Goal: Task Accomplishment & Management: Complete application form

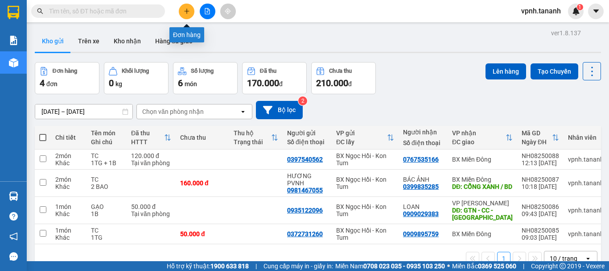
click at [187, 13] on icon "plus" at bounding box center [187, 11] width 6 height 6
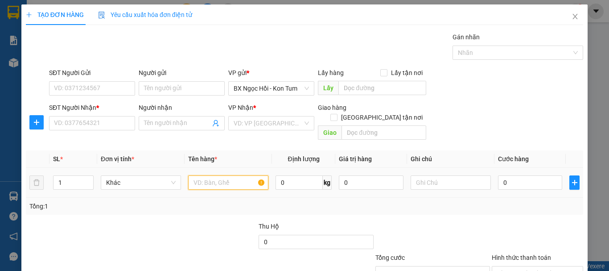
click at [209, 175] on input "text" at bounding box center [228, 182] width 80 height 14
type input "TC"
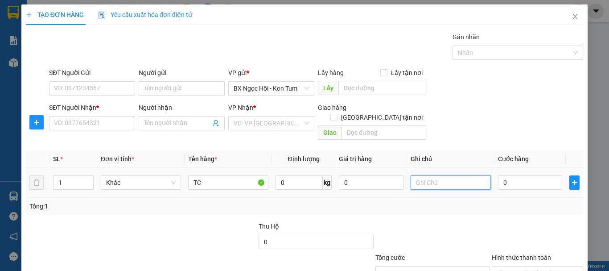
click at [426, 175] on input "text" at bounding box center [451, 182] width 80 height 14
type input "1H"
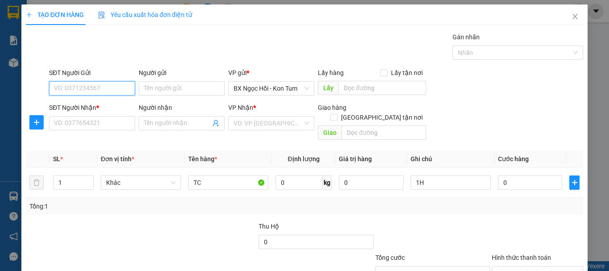
click at [109, 90] on input "SĐT Người Gửi" at bounding box center [92, 88] width 86 height 14
type input "0978260250"
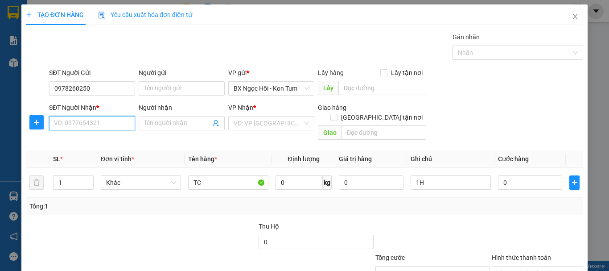
click at [98, 124] on input "SĐT Người Nhận *" at bounding box center [92, 123] width 86 height 14
type input "0"
click at [66, 126] on input "0908891" at bounding box center [92, 123] width 86 height 14
click at [67, 124] on input "0908891" at bounding box center [92, 123] width 86 height 14
click at [94, 125] on input "0908891" at bounding box center [92, 123] width 86 height 14
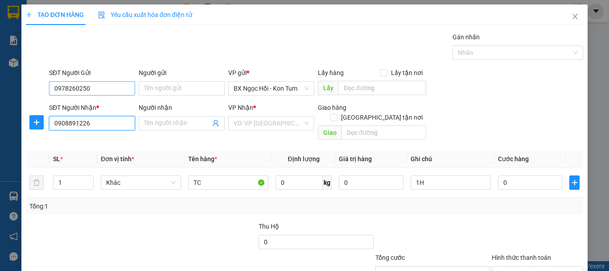
type input "0908891226"
click at [95, 87] on input "0978260250" at bounding box center [92, 88] width 86 height 14
click at [67, 90] on input "0978260250" at bounding box center [92, 88] width 86 height 14
click at [77, 89] on input "0978260250" at bounding box center [92, 88] width 86 height 14
click at [67, 125] on input "0908891226" at bounding box center [92, 123] width 86 height 14
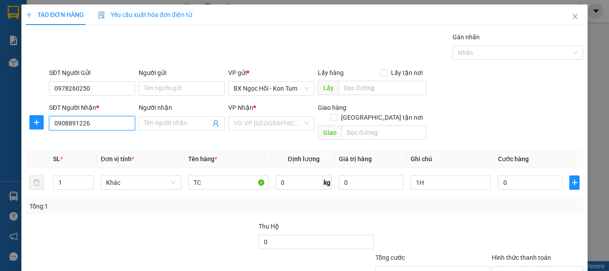
click at [77, 127] on input "0908891226" at bounding box center [92, 123] width 86 height 14
click at [103, 126] on input "0908891226" at bounding box center [92, 123] width 86 height 14
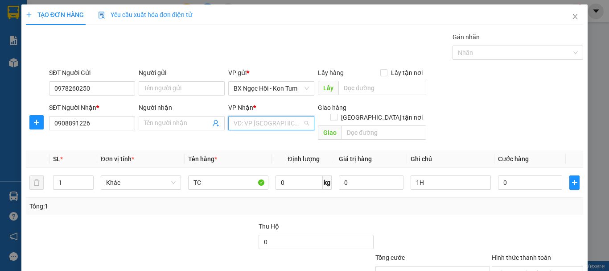
click at [253, 121] on input "search" at bounding box center [268, 122] width 69 height 13
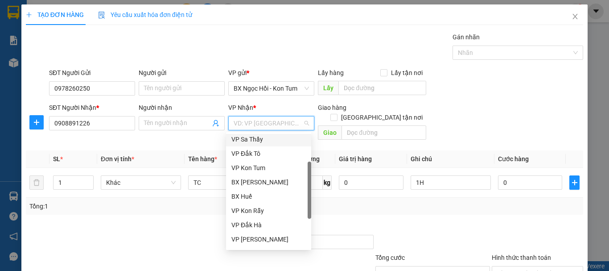
scroll to position [89, 0]
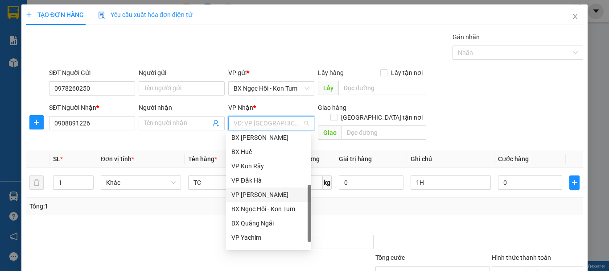
click at [278, 195] on div "VP [PERSON_NAME]" at bounding box center [268, 194] width 74 height 10
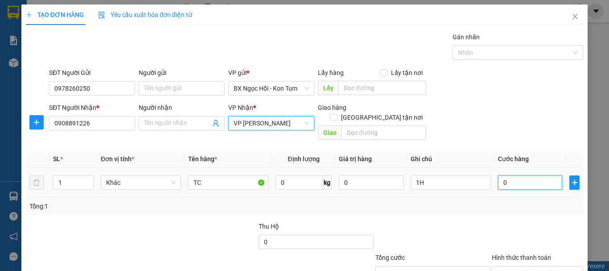
click at [513, 175] on input "0" at bounding box center [530, 182] width 64 height 14
type input "04"
type input "4"
type input "040"
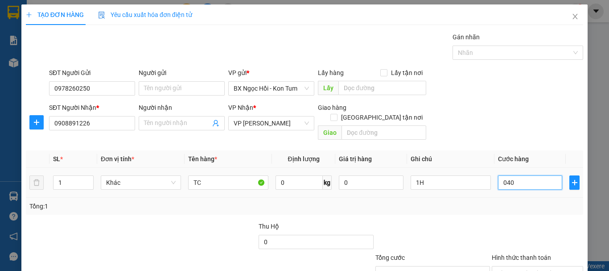
type input "40"
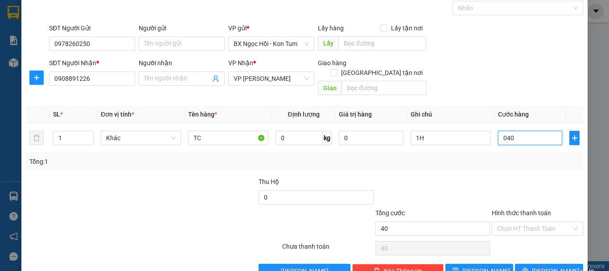
scroll to position [0, 0]
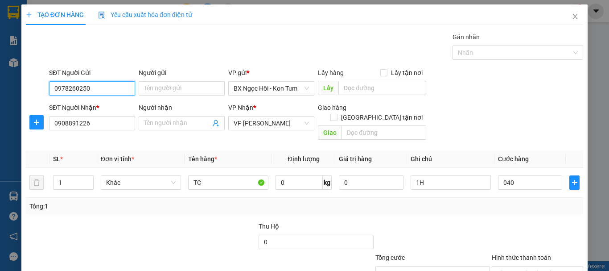
click at [105, 85] on input "0978260250" at bounding box center [92, 88] width 86 height 14
type input "40.000"
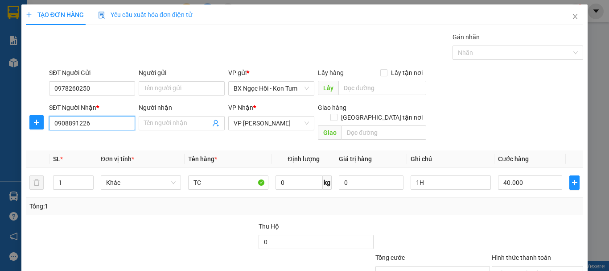
click at [100, 123] on input "0908891226" at bounding box center [92, 123] width 86 height 14
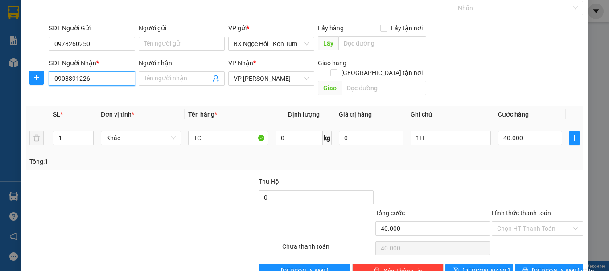
scroll to position [59, 0]
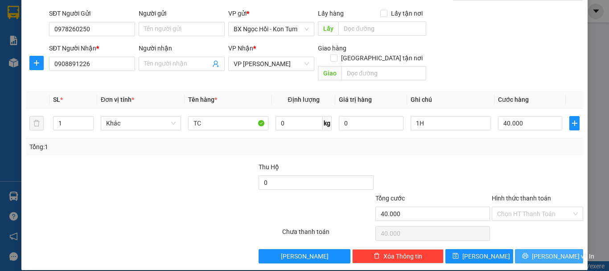
click at [540, 251] on span "[PERSON_NAME] và In" at bounding box center [563, 256] width 62 height 10
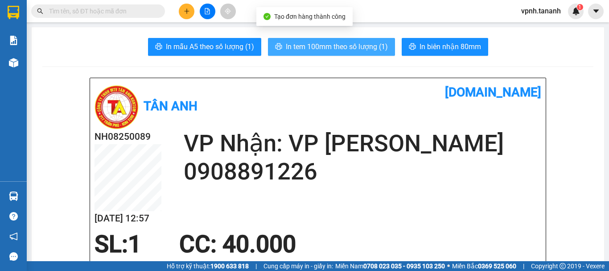
click at [353, 43] on span "In tem 100mm theo số lượng (1)" at bounding box center [337, 46] width 102 height 11
click at [341, 48] on span "In tem 100mm theo số lượng (1)" at bounding box center [337, 46] width 102 height 11
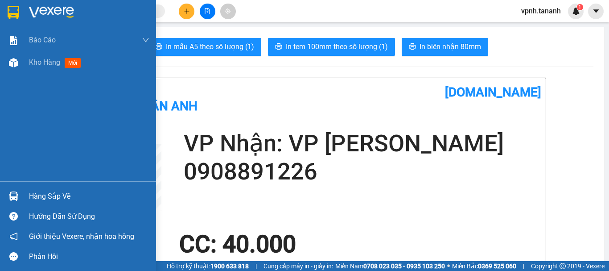
click at [5, 11] on div at bounding box center [78, 14] width 156 height 29
drag, startPoint x: 5, startPoint y: 11, endPoint x: 23, endPoint y: 16, distance: 18.8
click at [5, 11] on div at bounding box center [78, 14] width 156 height 29
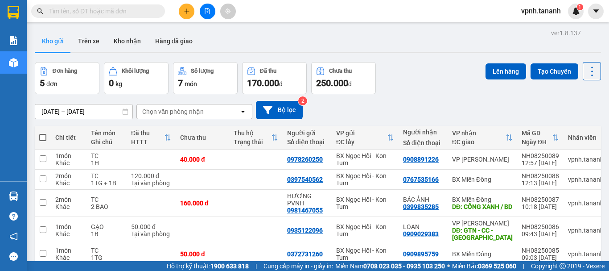
scroll to position [43, 0]
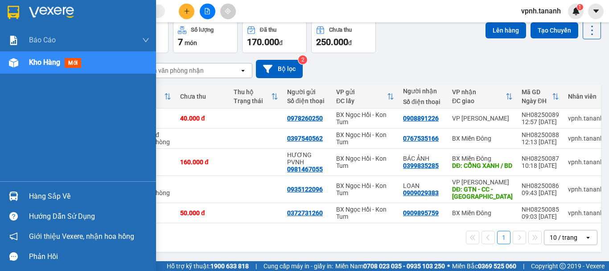
click at [6, 12] on div at bounding box center [14, 12] width 16 height 16
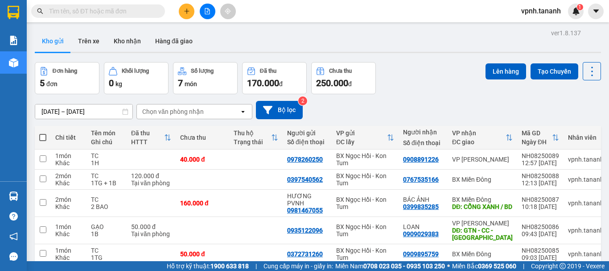
scroll to position [43, 0]
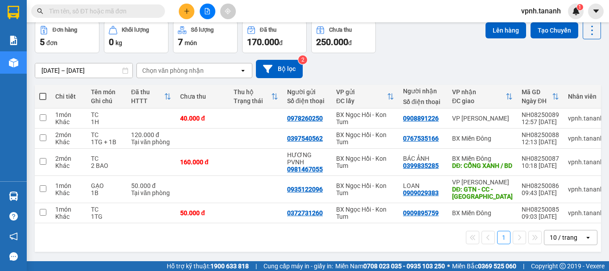
click at [183, 231] on div "1 10 / trang open" at bounding box center [317, 237] width 559 height 15
click at [249, 247] on div "1 10 / trang open" at bounding box center [318, 237] width 566 height 29
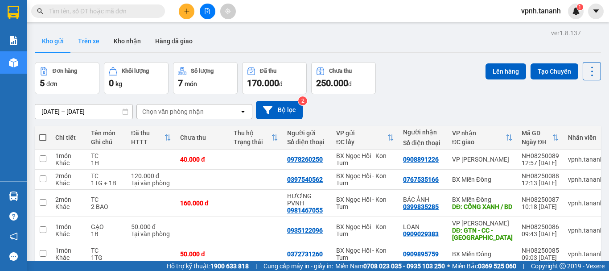
click at [96, 36] on button "Trên xe" at bounding box center [89, 40] width 36 height 21
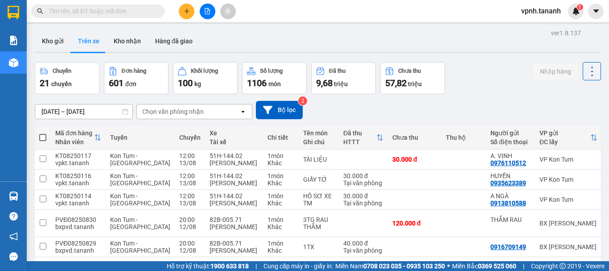
click at [175, 114] on div "Chọn văn phòng nhận" at bounding box center [173, 111] width 62 height 9
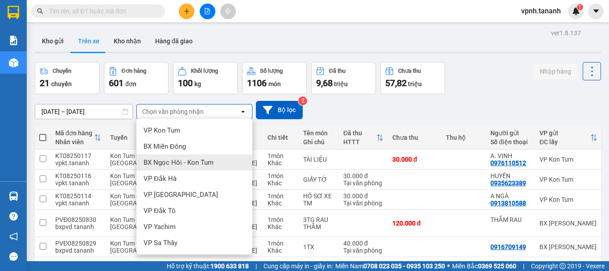
click at [168, 165] on span "BX Ngọc Hồi - Kon Tum" at bounding box center [179, 162] width 70 height 9
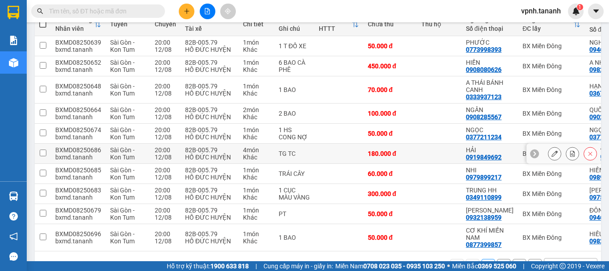
scroll to position [24, 0]
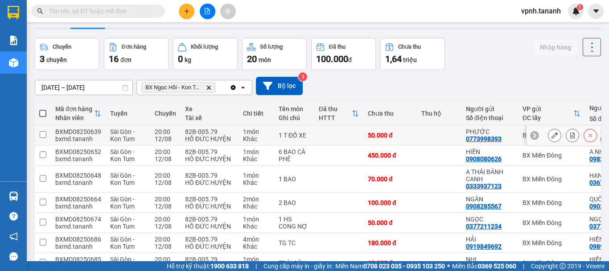
click at [43, 134] on input "checkbox" at bounding box center [43, 134] width 7 height 7
checkbox input "true"
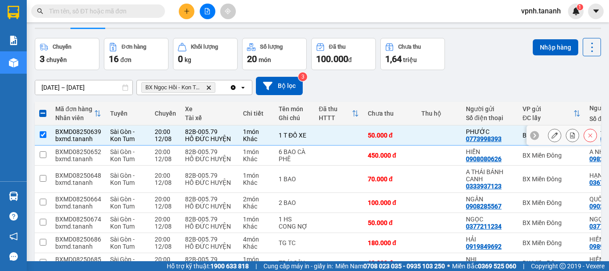
scroll to position [69, 0]
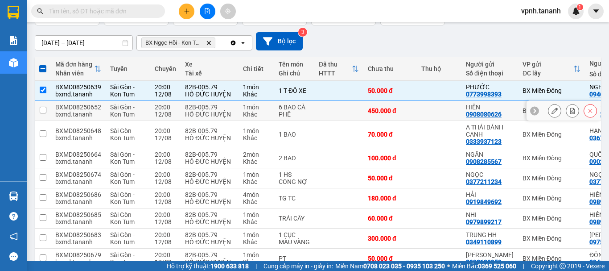
click at [44, 108] on input "checkbox" at bounding box center [43, 110] width 7 height 7
checkbox input "true"
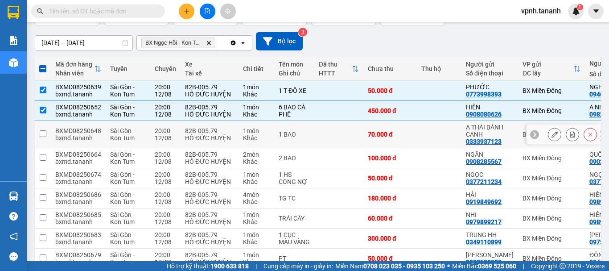
scroll to position [113, 0]
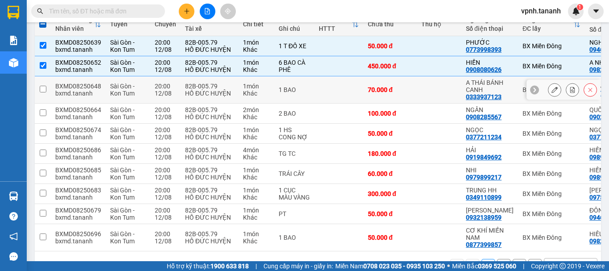
click at [176, 84] on td "20:00 [DATE]" at bounding box center [165, 89] width 30 height 27
checkbox input "true"
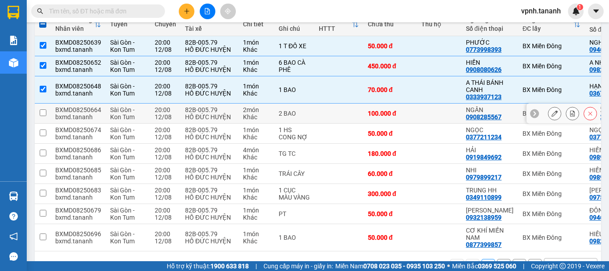
click at [39, 110] on td at bounding box center [43, 113] width 16 height 20
checkbox input "true"
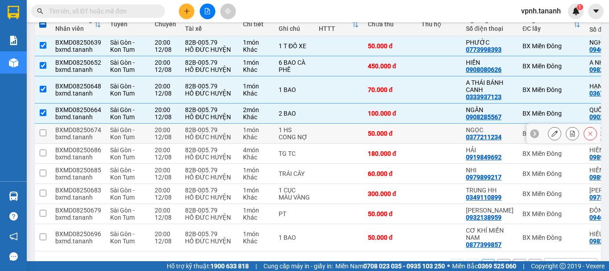
click at [41, 132] on input "checkbox" at bounding box center [43, 132] width 7 height 7
checkbox input "true"
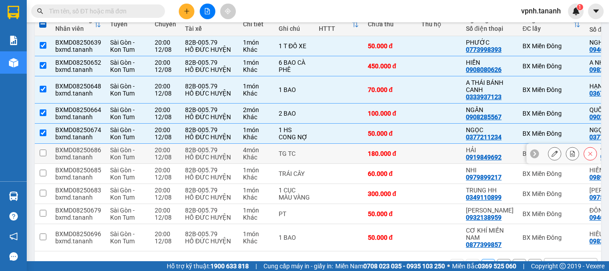
click at [42, 153] on input "checkbox" at bounding box center [43, 152] width 7 height 7
checkbox input "true"
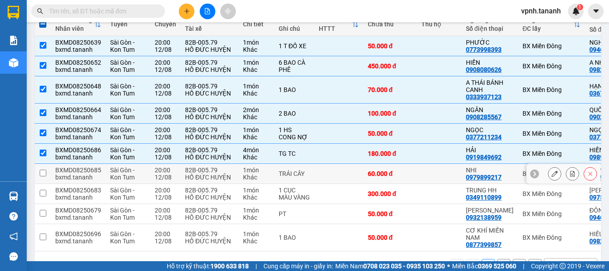
click at [44, 172] on input "checkbox" at bounding box center [43, 172] width 7 height 7
checkbox input "true"
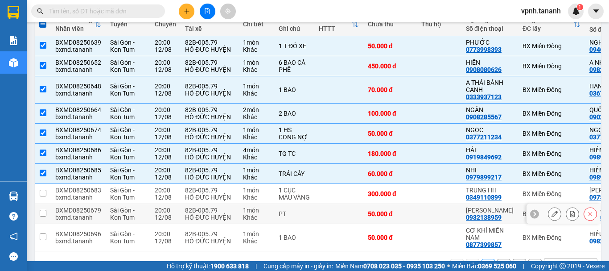
scroll to position [158, 0]
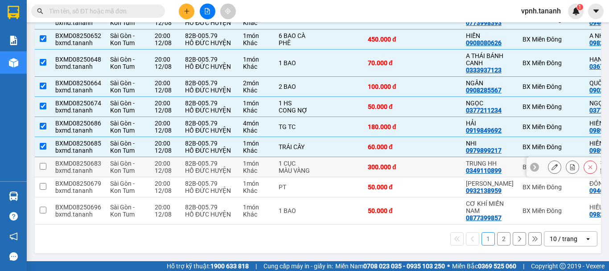
click at [44, 163] on input "checkbox" at bounding box center [43, 166] width 7 height 7
checkbox input "true"
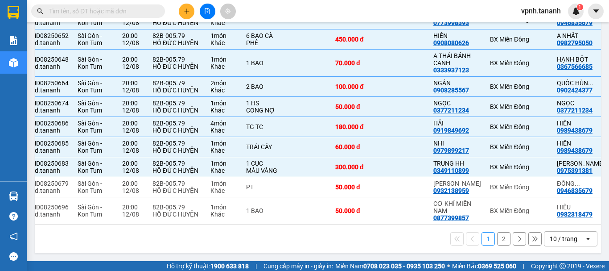
scroll to position [0, 0]
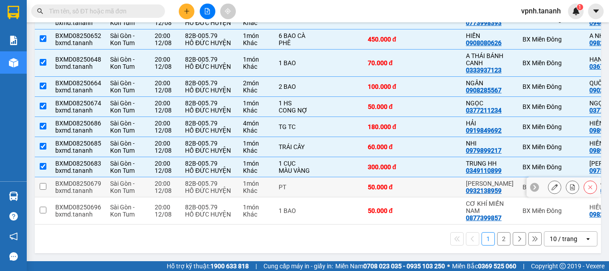
click at [41, 183] on input "checkbox" at bounding box center [43, 186] width 7 height 7
checkbox input "true"
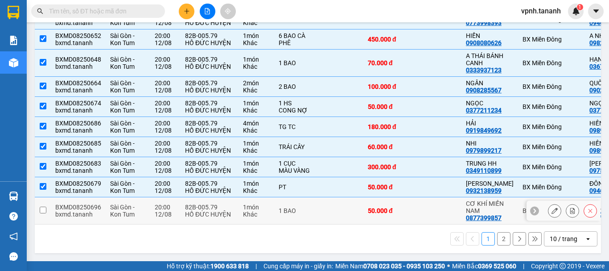
click at [42, 208] on input "checkbox" at bounding box center [43, 209] width 7 height 7
checkbox input "true"
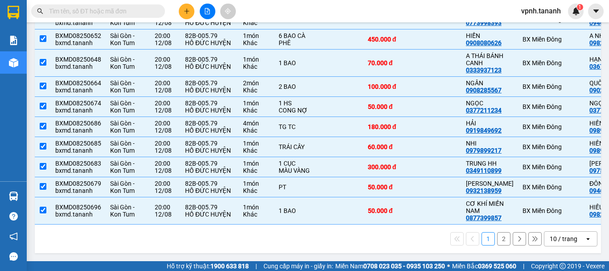
click at [497, 237] on button "2" at bounding box center [503, 238] width 13 height 13
checkbox input "false"
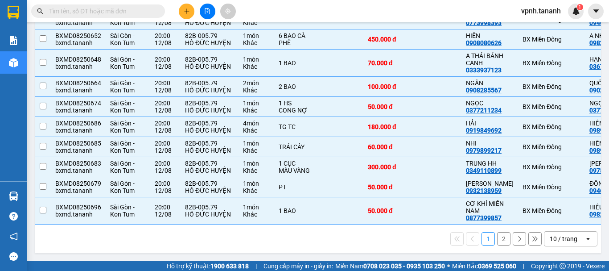
checkbox input "false"
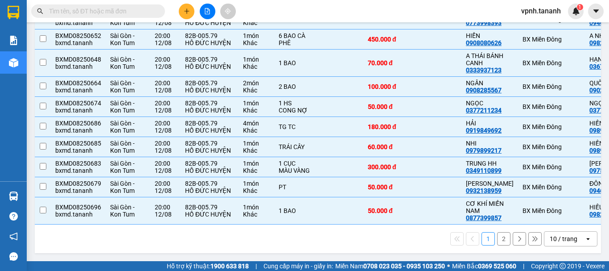
checkbox input "false"
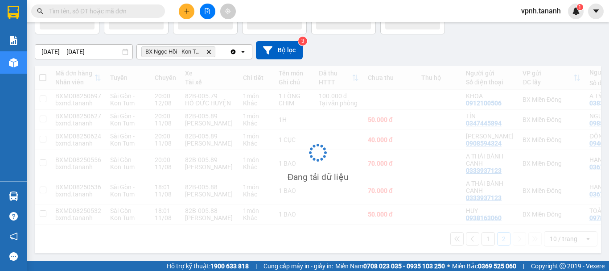
scroll to position [70, 0]
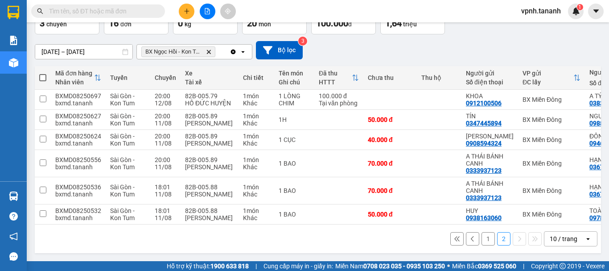
drag, startPoint x: 361, startPoint y: 224, endPoint x: 407, endPoint y: 225, distance: 46.4
click at [407, 225] on div "1 2 10 / trang open" at bounding box center [318, 238] width 566 height 29
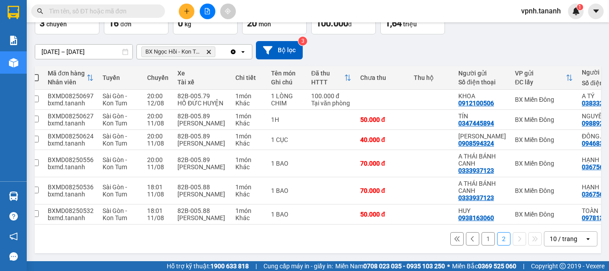
scroll to position [0, 0]
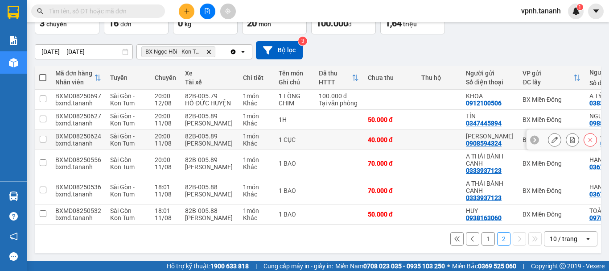
click at [42, 136] on input "checkbox" at bounding box center [43, 139] width 7 height 7
checkbox input "true"
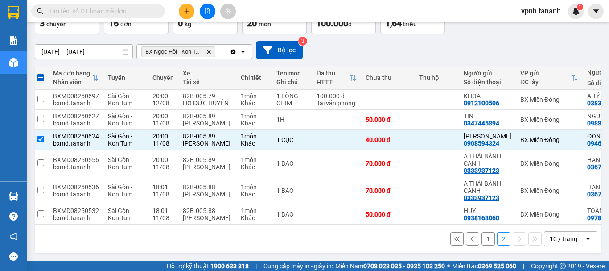
scroll to position [0, 2]
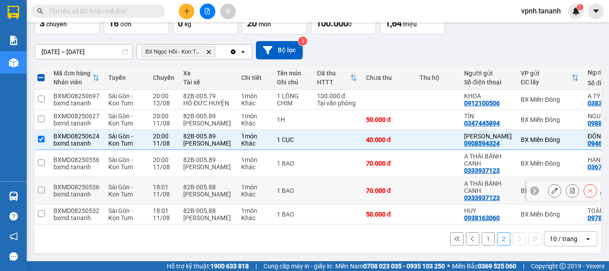
click at [41, 186] on input "checkbox" at bounding box center [41, 189] width 7 height 7
checkbox input "true"
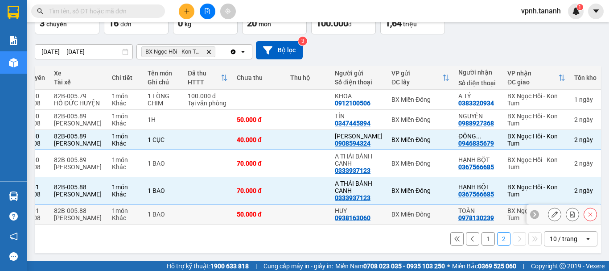
scroll to position [0, 0]
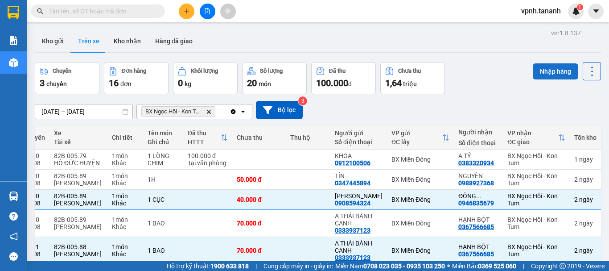
click at [538, 70] on button "Nhập hàng" at bounding box center [555, 71] width 45 height 16
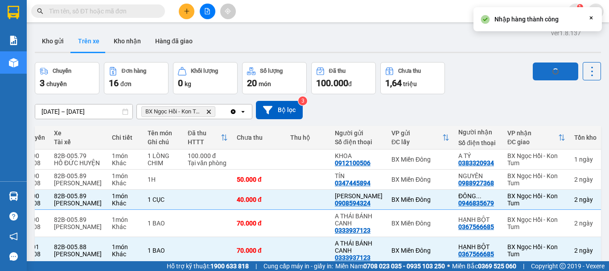
checkbox input "false"
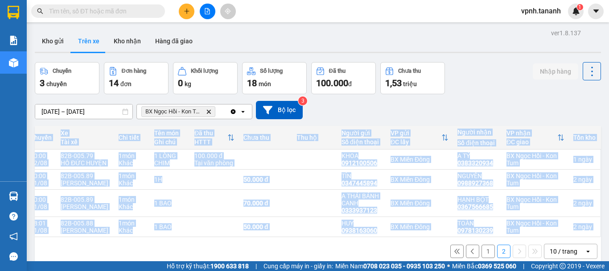
drag, startPoint x: 231, startPoint y: 240, endPoint x: 203, endPoint y: 238, distance: 27.7
click at [203, 238] on div "Mã đơn hàng Nhân viên Tuyến Chuyến Xe Tài xế Chi tiết Tên món Ghi chú Đã thu HT…" at bounding box center [318, 196] width 566 height 140
click at [286, 257] on div "1 2 10 / trang open" at bounding box center [317, 250] width 559 height 15
click at [396, 257] on div "1 2 10 / trang open" at bounding box center [317, 250] width 559 height 15
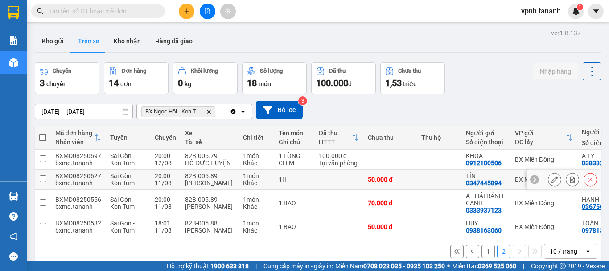
click at [45, 177] on input "checkbox" at bounding box center [43, 178] width 7 height 7
checkbox input "true"
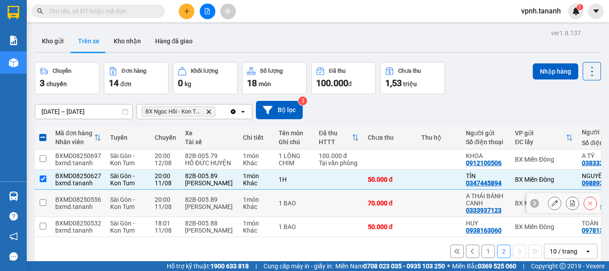
click at [41, 201] on input "checkbox" at bounding box center [43, 202] width 7 height 7
checkbox input "true"
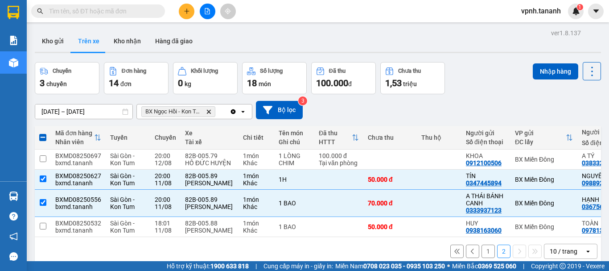
drag, startPoint x: 158, startPoint y: 240, endPoint x: 234, endPoint y: 250, distance: 76.4
click at [234, 250] on div "1 2 10 / trang open" at bounding box center [318, 251] width 566 height 29
click at [44, 156] on input "checkbox" at bounding box center [43, 158] width 7 height 7
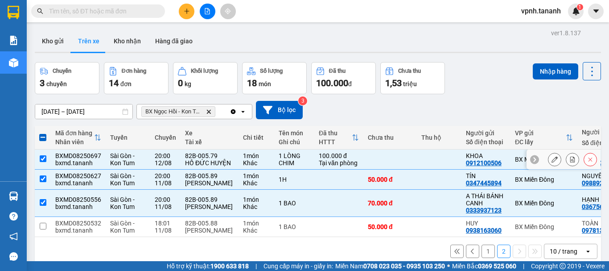
click at [41, 156] on input "checkbox" at bounding box center [43, 158] width 7 height 7
checkbox input "false"
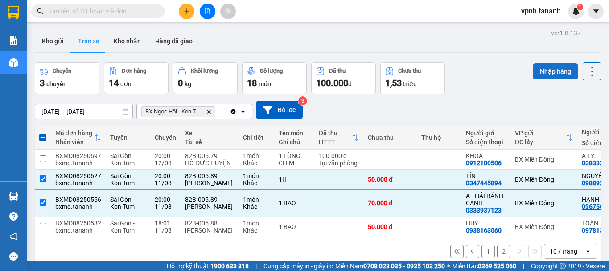
click at [546, 64] on button "Nhập hàng" at bounding box center [555, 71] width 45 height 16
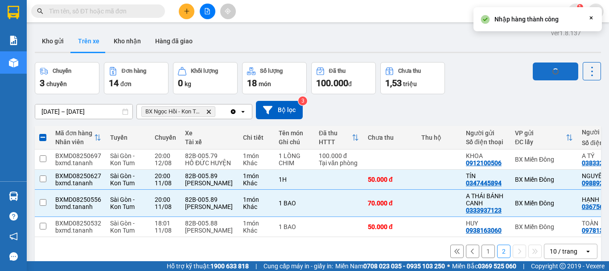
checkbox input "false"
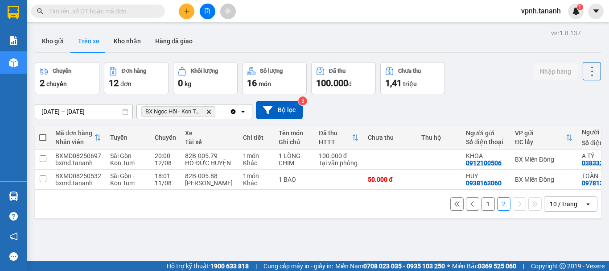
drag, startPoint x: 125, startPoint y: 41, endPoint x: 214, endPoint y: 41, distance: 88.7
click at [125, 41] on button "Kho nhận" at bounding box center [127, 40] width 41 height 21
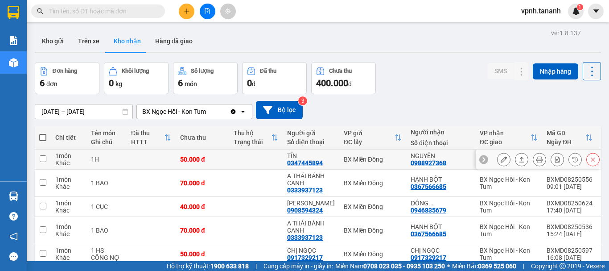
click at [44, 157] on input "checkbox" at bounding box center [43, 158] width 7 height 7
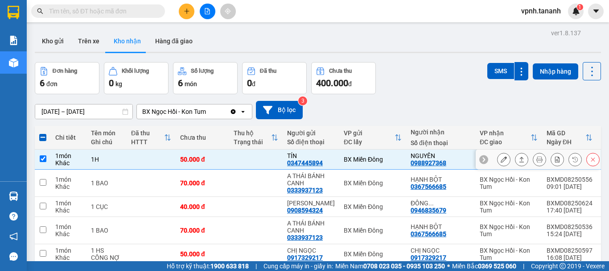
click at [43, 158] on input "checkbox" at bounding box center [43, 158] width 7 height 7
checkbox input "false"
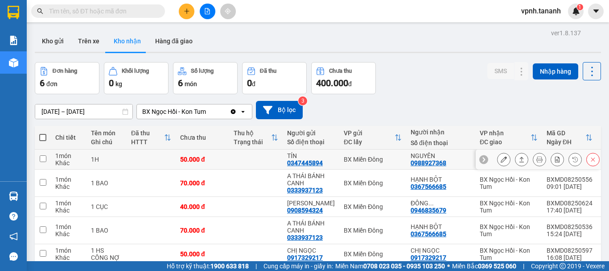
click at [501, 159] on icon at bounding box center [504, 159] width 6 height 6
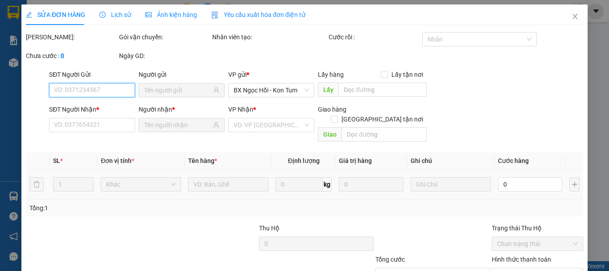
type input "0347445894"
type input "TÍN"
type input "0988927368"
type input "NGUYÊN"
type input "50.000"
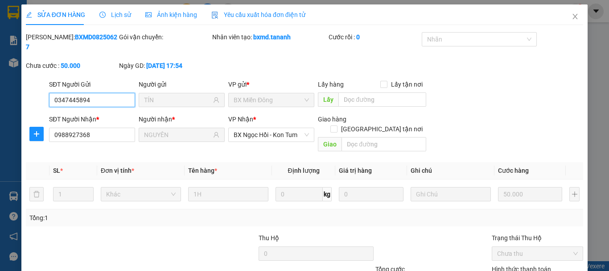
scroll to position [61, 0]
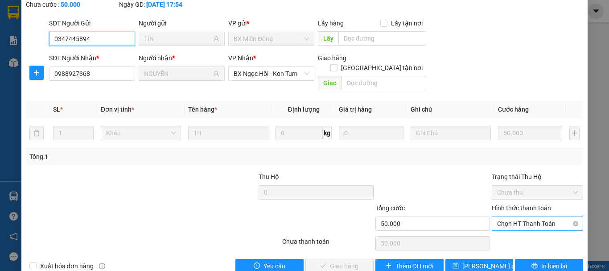
click at [509, 217] on span "Chọn HT Thanh Toán" at bounding box center [537, 223] width 81 height 13
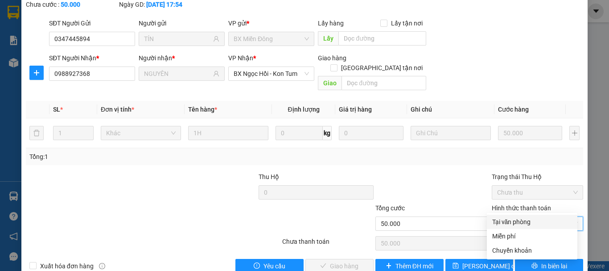
drag, startPoint x: 507, startPoint y: 221, endPoint x: 500, endPoint y: 218, distance: 8.0
click at [507, 221] on div "Tại văn phòng" at bounding box center [532, 222] width 80 height 10
type input "0"
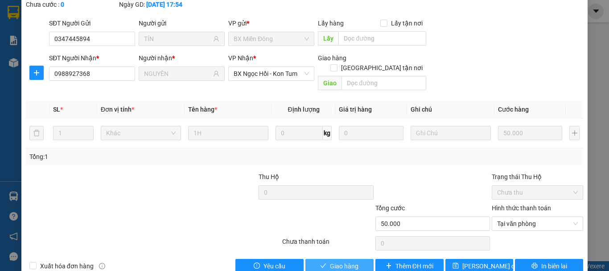
click at [344, 261] on span "Giao hàng" at bounding box center [344, 266] width 29 height 10
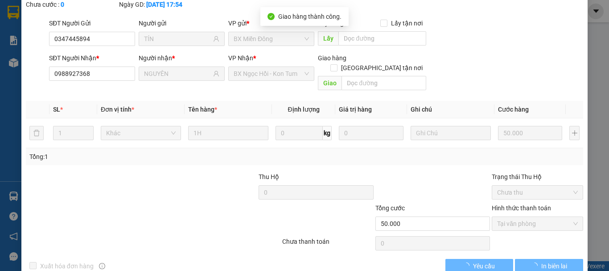
scroll to position [0, 0]
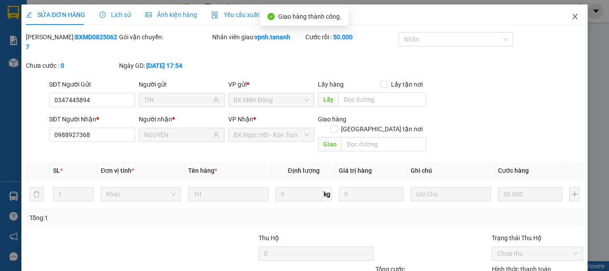
click at [572, 20] on icon "close" at bounding box center [575, 16] width 7 height 7
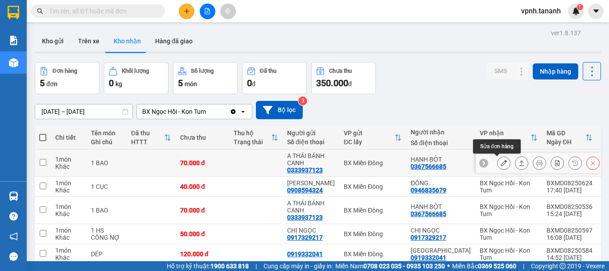
click at [501, 166] on icon at bounding box center [504, 163] width 6 height 6
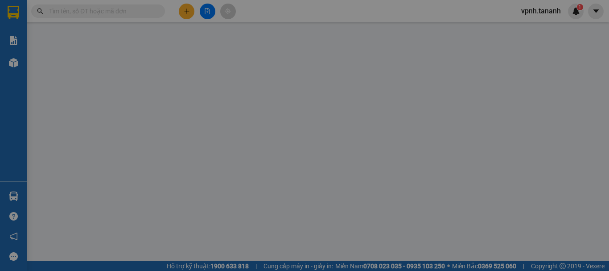
type input "0333937123"
type input "A THÁI BÁNH CANH"
type input "0367566685"
type input "HẠNH BỘT"
type input "70.000"
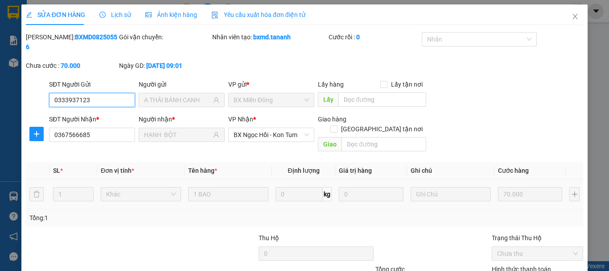
scroll to position [61, 0]
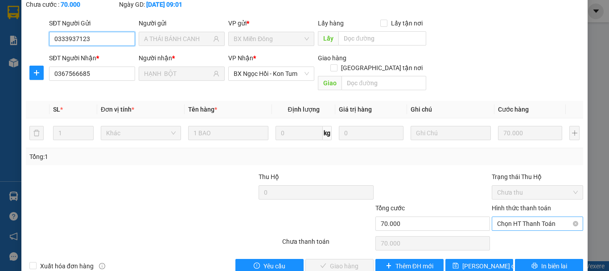
click at [512, 217] on span "Chọn HT Thanh Toán" at bounding box center [537, 223] width 81 height 13
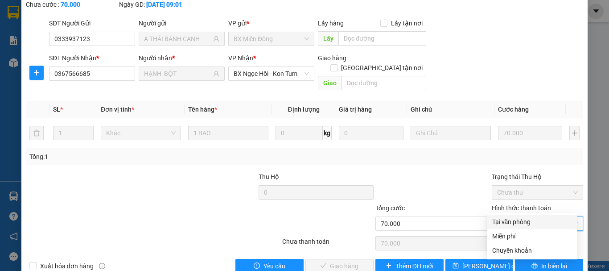
click at [510, 221] on div "Tại văn phòng" at bounding box center [532, 222] width 80 height 10
type input "0"
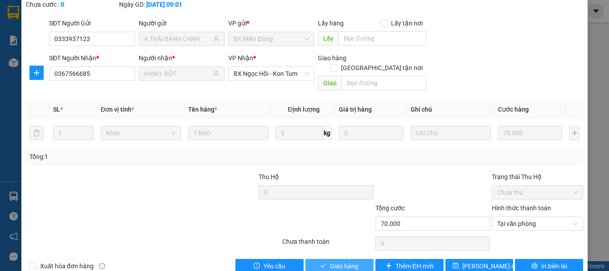
click at [336, 261] on span "Giao hàng" at bounding box center [344, 266] width 29 height 10
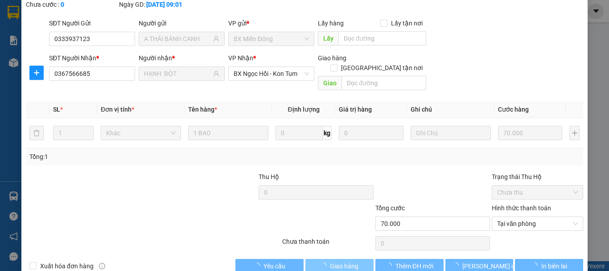
scroll to position [0, 0]
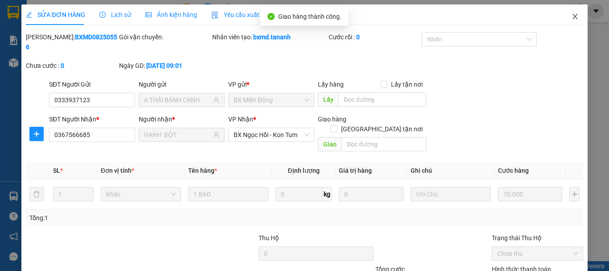
click at [563, 20] on span "Close" at bounding box center [575, 16] width 25 height 25
click at [566, 17] on div "vpnh.tananh 1" at bounding box center [549, 12] width 70 height 16
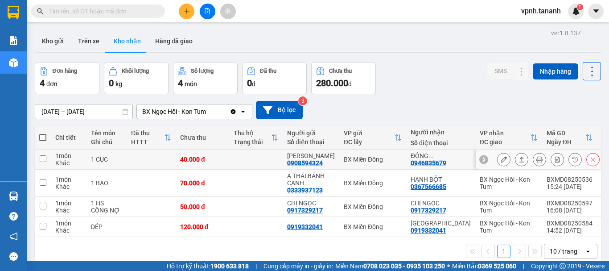
click at [501, 162] on icon at bounding box center [504, 159] width 6 height 6
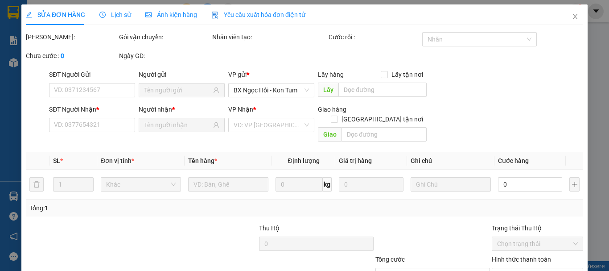
type input "0908594324"
type input "[PERSON_NAME]"
type input "0946835679"
type input "ĐÔNG DƯƠNG"
type input "40.000"
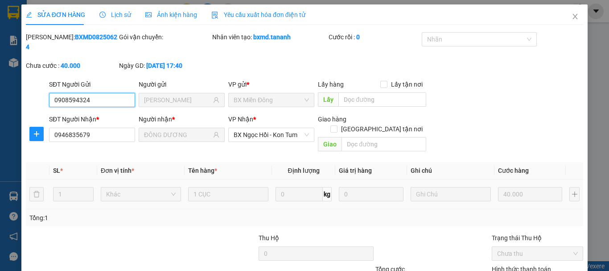
scroll to position [61, 0]
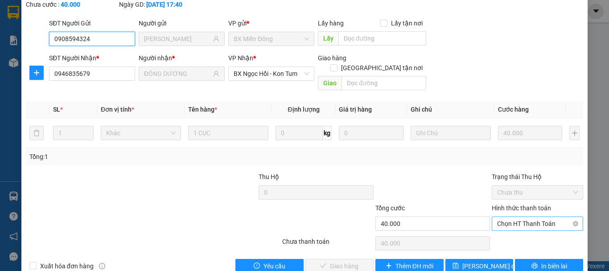
click at [519, 217] on span "Chọn HT Thanh Toán" at bounding box center [537, 223] width 81 height 13
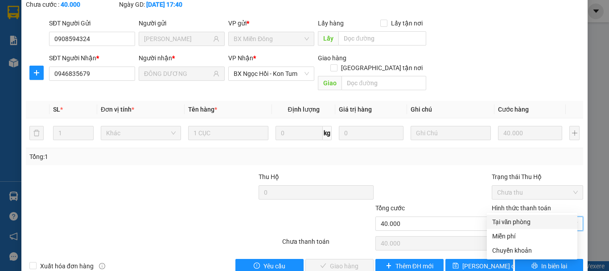
click at [519, 215] on div "Tại văn phòng" at bounding box center [532, 221] width 91 height 14
type input "0"
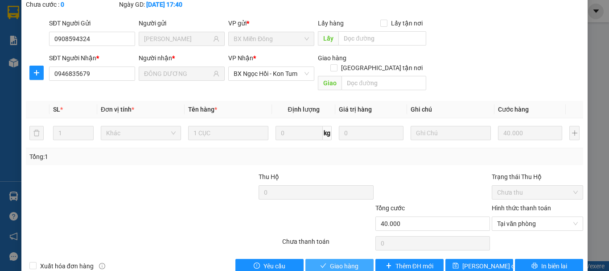
click at [342, 261] on span "Giao hàng" at bounding box center [344, 266] width 29 height 10
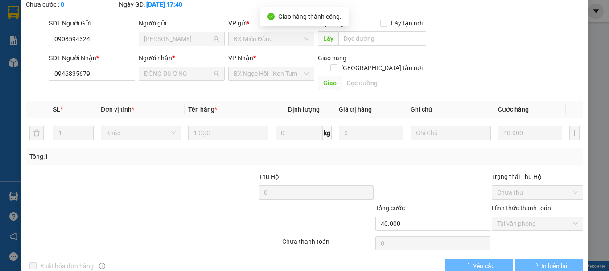
scroll to position [0, 0]
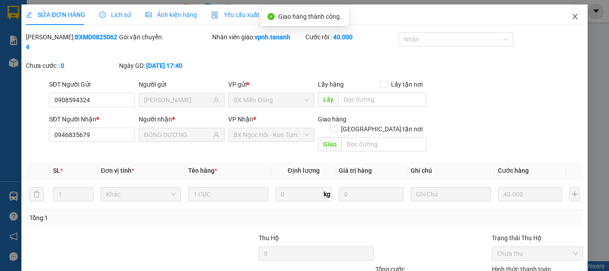
click at [572, 19] on icon "close" at bounding box center [575, 16] width 7 height 7
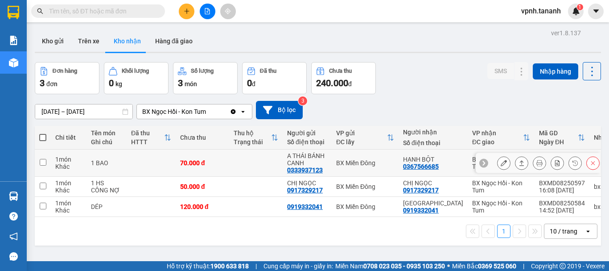
click at [40, 163] on input "checkbox" at bounding box center [43, 162] width 7 height 7
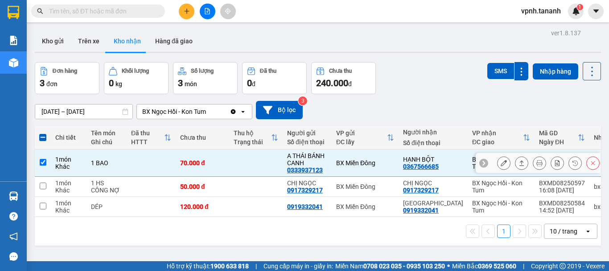
click at [40, 163] on input "checkbox" at bounding box center [43, 162] width 7 height 7
checkbox input "false"
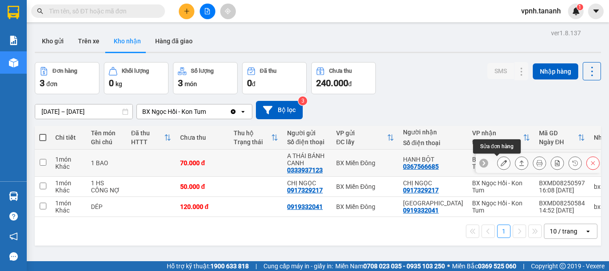
click at [501, 163] on icon at bounding box center [504, 163] width 6 height 6
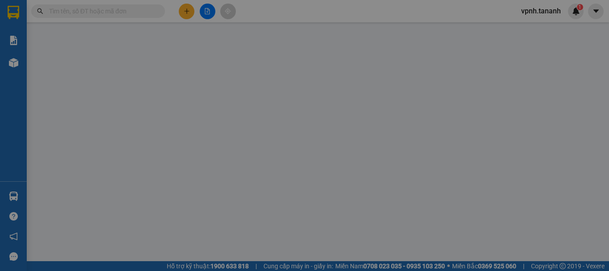
type input "0333937123"
type input "A THÁI BÁNH CANH"
type input "0367566685"
type input "HẠNH BỘT"
type input "70.000"
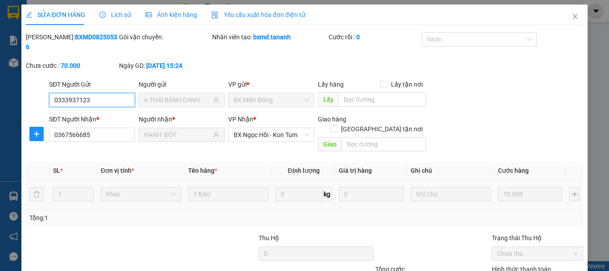
scroll to position [61, 0]
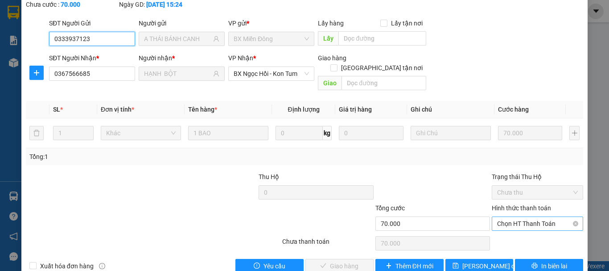
click at [515, 217] on span "Chọn HT Thanh Toán" at bounding box center [537, 223] width 81 height 13
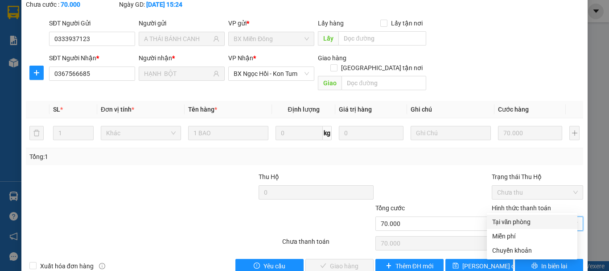
click at [515, 220] on div "Tại văn phòng" at bounding box center [532, 222] width 80 height 10
type input "0"
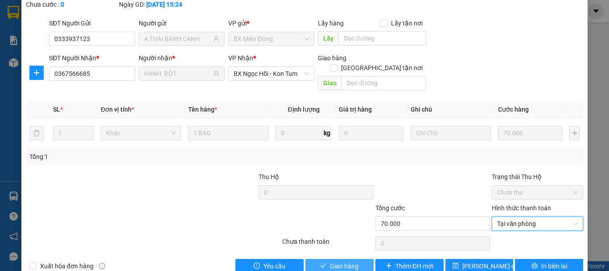
click at [345, 261] on span "Giao hàng" at bounding box center [344, 266] width 29 height 10
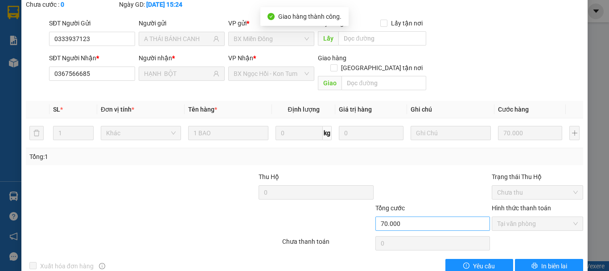
scroll to position [0, 0]
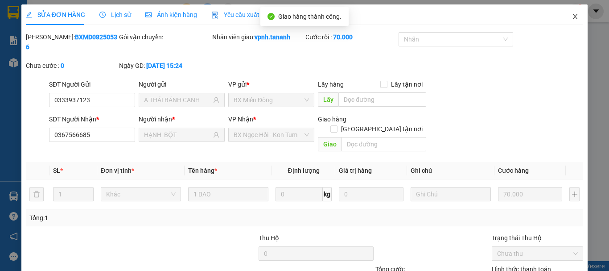
click at [573, 16] on icon "close" at bounding box center [575, 16] width 5 height 5
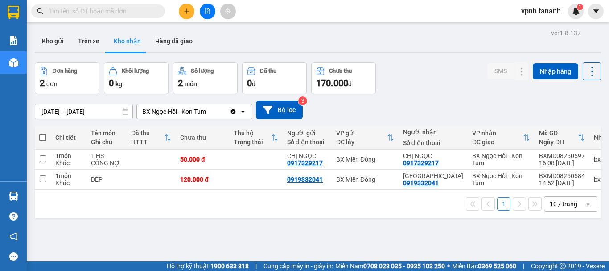
click at [292, 225] on div "ver 1.8.137 Kho gửi Trên xe Kho nhận Hàng đã giao Đơn hàng 2 đơn Khối lượng 0 k…" at bounding box center [317, 162] width 573 height 271
click at [96, 38] on button "Trên xe" at bounding box center [89, 40] width 36 height 21
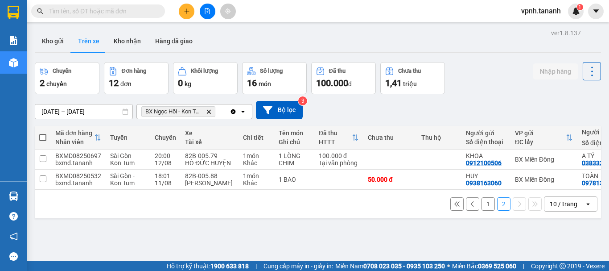
click at [482, 205] on button "1" at bounding box center [488, 203] width 13 height 13
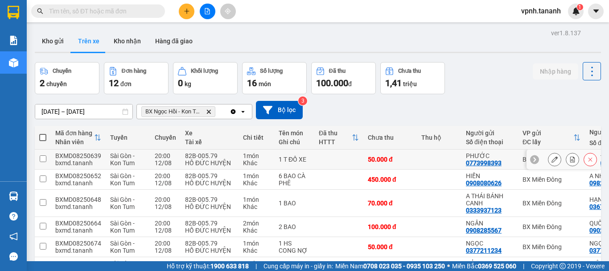
click at [41, 160] on input "checkbox" at bounding box center [43, 158] width 7 height 7
checkbox input "true"
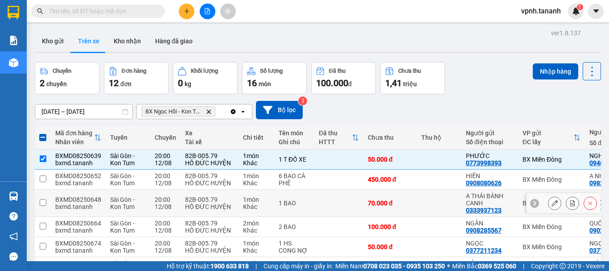
scroll to position [45, 0]
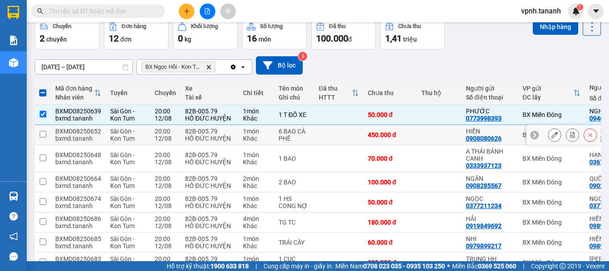
click at [41, 134] on input "checkbox" at bounding box center [43, 134] width 7 height 7
checkbox input "true"
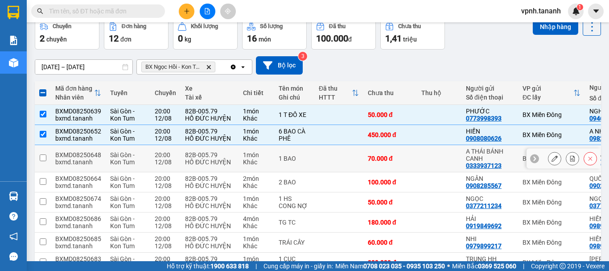
click at [41, 159] on input "checkbox" at bounding box center [43, 157] width 7 height 7
checkbox input "true"
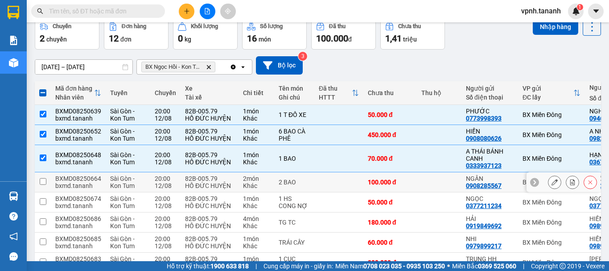
click at [45, 181] on input "checkbox" at bounding box center [43, 181] width 7 height 7
checkbox input "true"
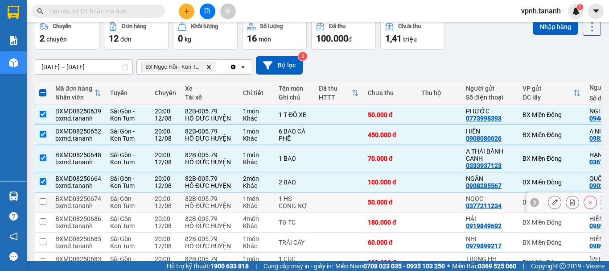
click at [40, 199] on input "checkbox" at bounding box center [43, 201] width 7 height 7
checkbox input "true"
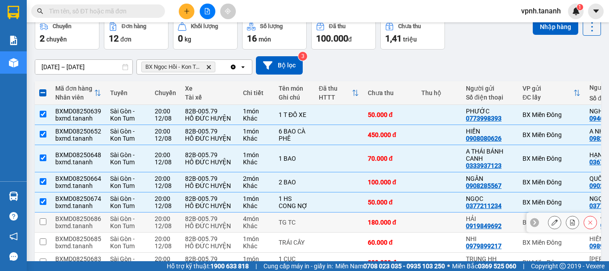
click at [40, 221] on input "checkbox" at bounding box center [43, 221] width 7 height 7
checkbox input "true"
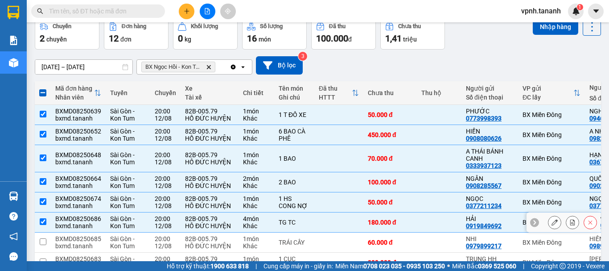
scroll to position [89, 0]
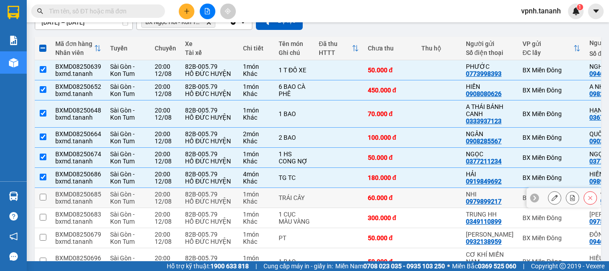
click at [45, 198] on input "checkbox" at bounding box center [43, 196] width 7 height 7
checkbox input "true"
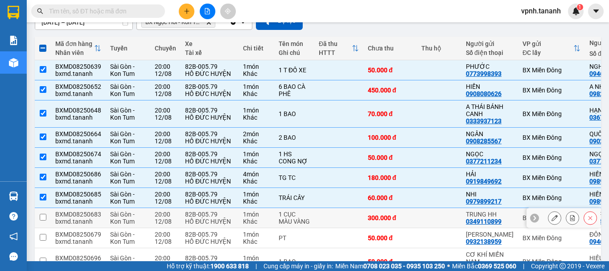
click at [41, 220] on input "checkbox" at bounding box center [43, 217] width 7 height 7
checkbox input "true"
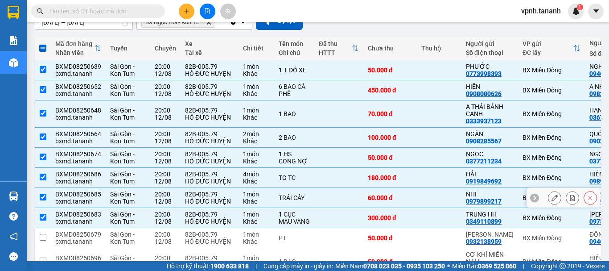
scroll to position [134, 0]
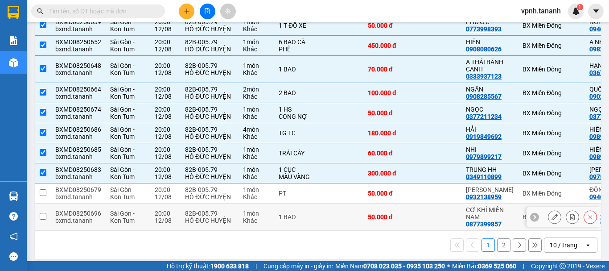
click at [41, 219] on input "checkbox" at bounding box center [43, 216] width 7 height 7
checkbox input "true"
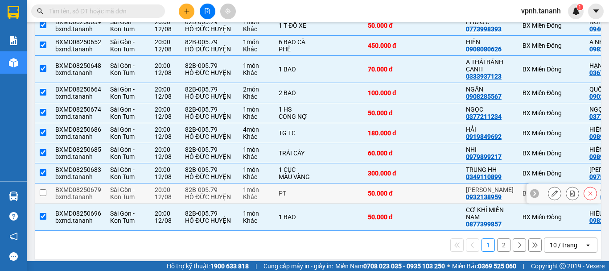
click at [44, 196] on input "checkbox" at bounding box center [43, 192] width 7 height 7
checkbox input "true"
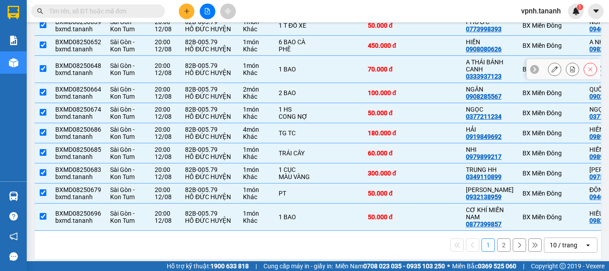
scroll to position [0, 0]
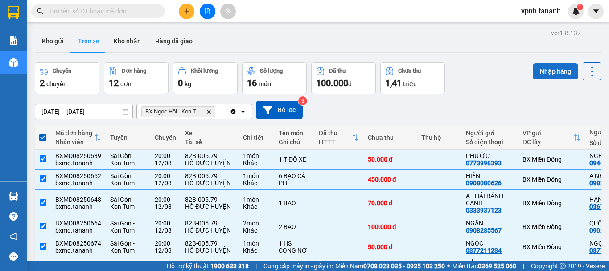
click at [541, 70] on button "Nhập hàng" at bounding box center [555, 71] width 45 height 16
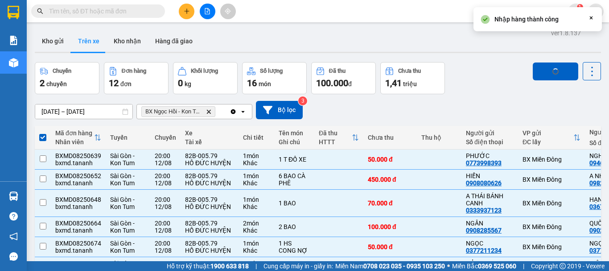
checkbox input "false"
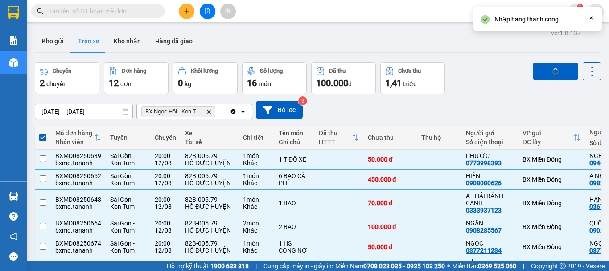
checkbox input "false"
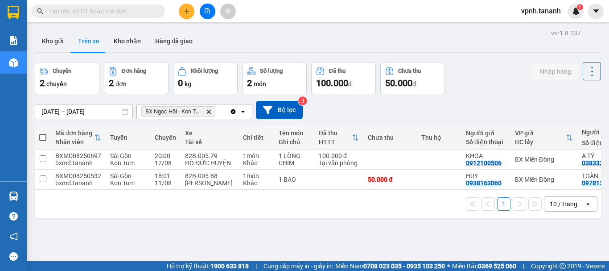
click at [92, 42] on button "Trên xe" at bounding box center [89, 40] width 36 height 21
click at [129, 41] on button "Kho nhận" at bounding box center [127, 40] width 41 height 21
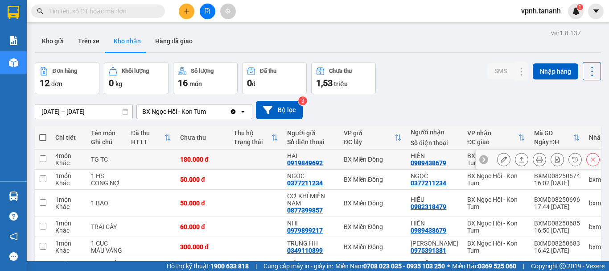
click at [501, 161] on icon at bounding box center [504, 159] width 6 height 6
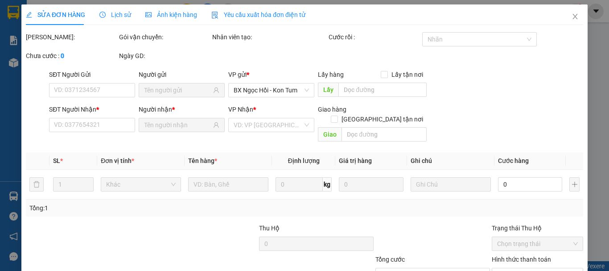
type input "0919849692"
type input "HẢI"
type input "0989438679"
type input "HIỀN"
type input "180.000"
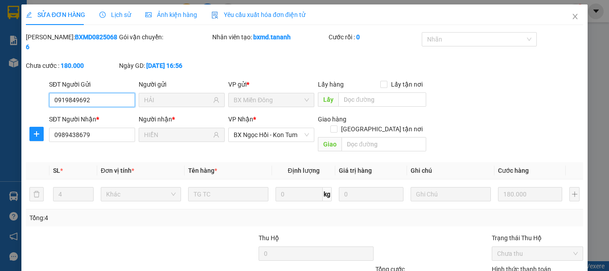
scroll to position [61, 0]
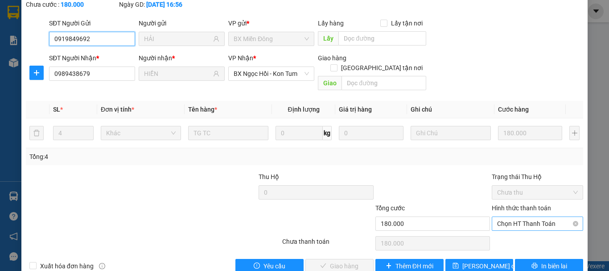
click at [513, 217] on span "Chọn HT Thanh Toán" at bounding box center [537, 223] width 81 height 13
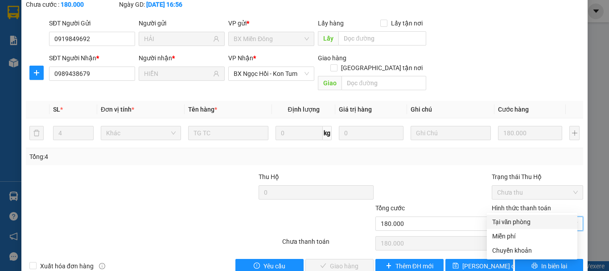
click at [518, 219] on div "Tại văn phòng" at bounding box center [532, 222] width 80 height 10
type input "0"
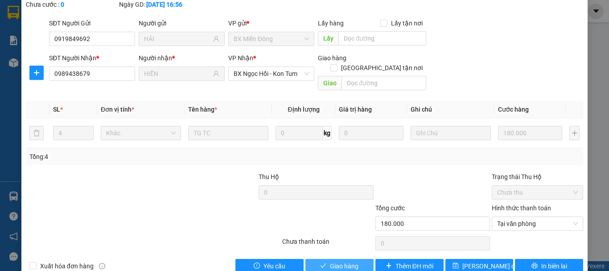
click at [344, 261] on span "Giao hàng" at bounding box center [344, 266] width 29 height 10
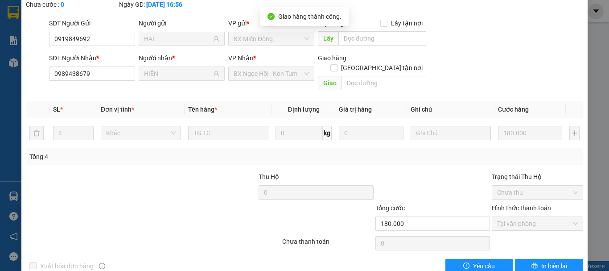
scroll to position [0, 0]
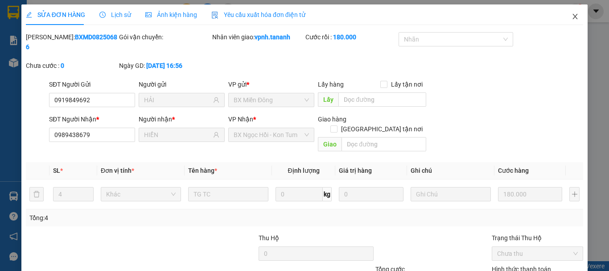
click at [572, 14] on icon "close" at bounding box center [575, 16] width 7 height 7
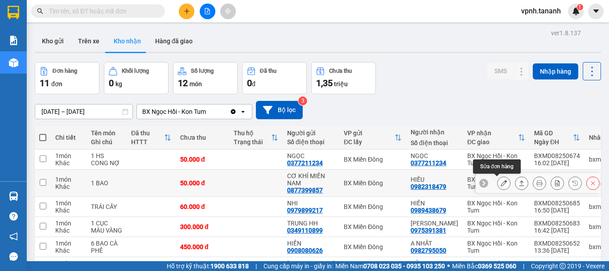
click at [501, 182] on icon at bounding box center [504, 183] width 6 height 6
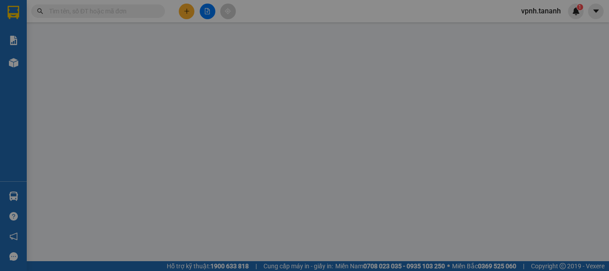
type input "0877399857"
type input "CƠ KHÍ MIỀN NAM"
type input "0982318479"
type input "HIẾU"
type input "50.000"
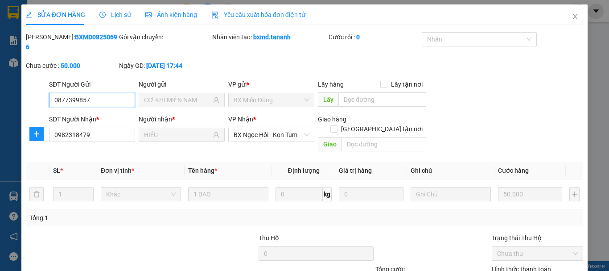
scroll to position [61, 0]
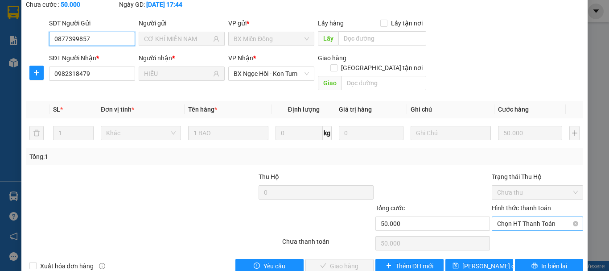
click at [526, 217] on span "Chọn HT Thanh Toán" at bounding box center [537, 223] width 81 height 13
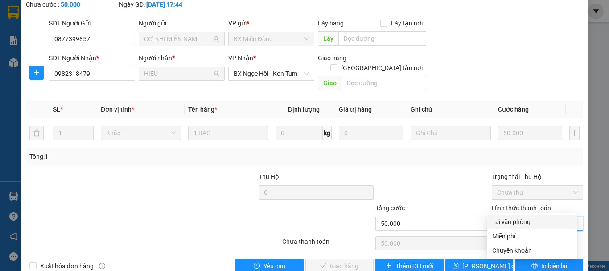
click at [521, 222] on div "Tại văn phòng" at bounding box center [532, 222] width 80 height 10
type input "0"
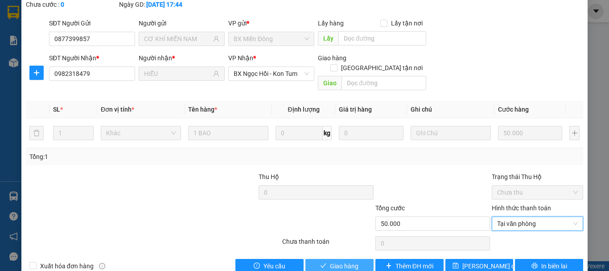
click at [338, 261] on span "Giao hàng" at bounding box center [344, 266] width 29 height 10
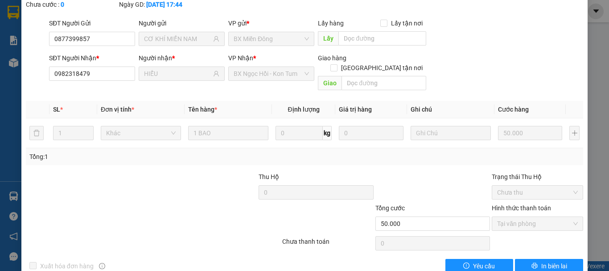
scroll to position [0, 0]
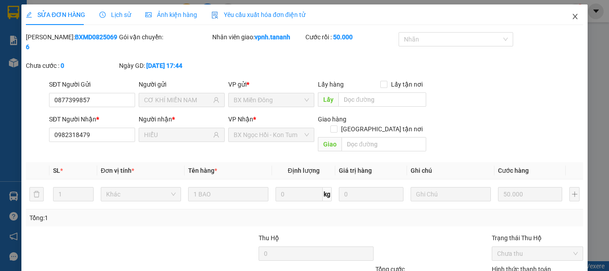
click at [572, 18] on icon "close" at bounding box center [575, 16] width 7 height 7
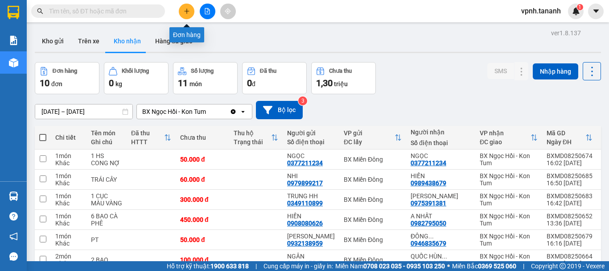
click at [184, 11] on icon "plus" at bounding box center [187, 11] width 6 height 6
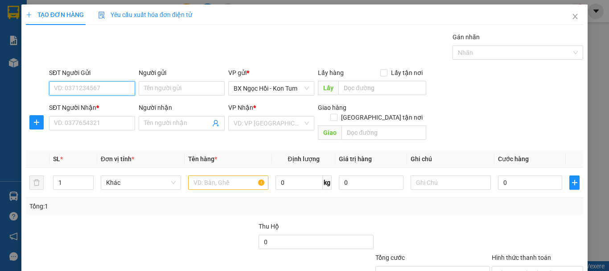
click at [91, 83] on input "SĐT Người Gửi" at bounding box center [92, 88] width 86 height 14
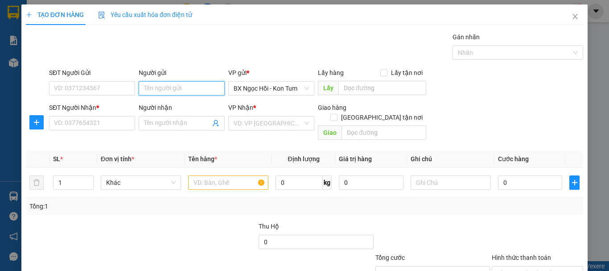
click at [184, 87] on input "Người gửi" at bounding box center [182, 88] width 86 height 14
type input "tín"
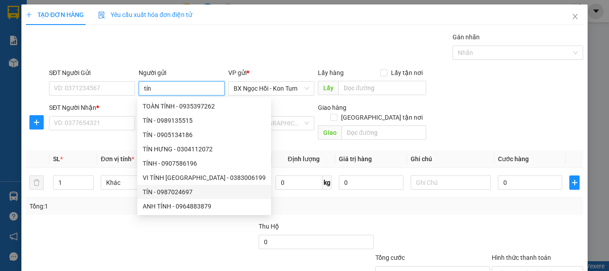
click at [185, 192] on div "TÍN - 0987024697" at bounding box center [204, 192] width 123 height 10
type input "0987024697"
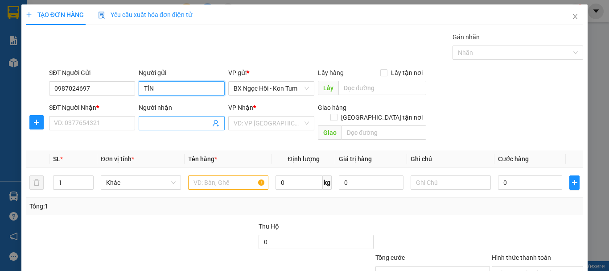
type input "TÍN"
click at [176, 122] on input "Người nhận" at bounding box center [177, 123] width 66 height 10
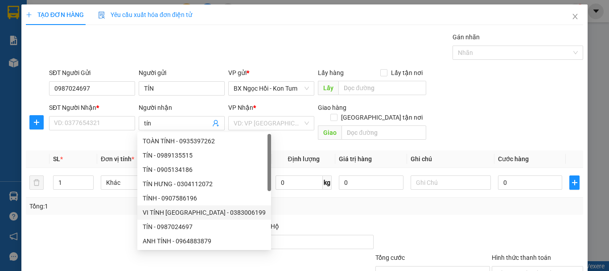
click at [104, 202] on div "Tổng: 1" at bounding box center [304, 206] width 557 height 17
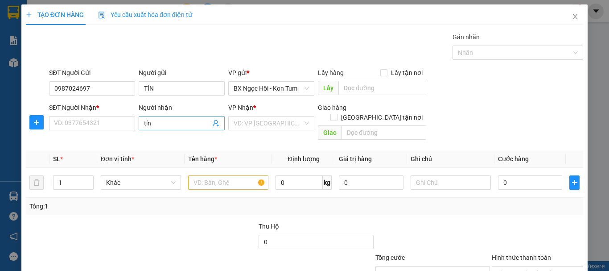
click at [176, 117] on span "tín" at bounding box center [182, 123] width 86 height 14
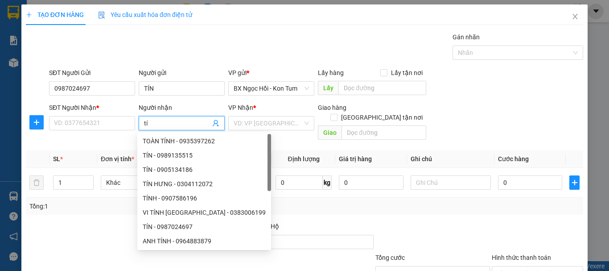
type input "t"
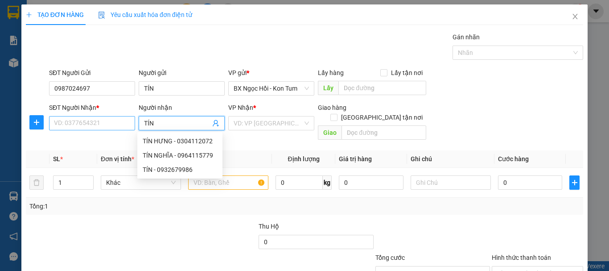
type input "TÍN"
click at [66, 125] on input "SĐT Người Nhận *" at bounding box center [92, 123] width 86 height 14
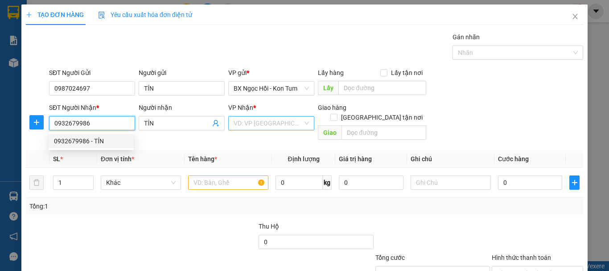
type input "0932679986"
click at [263, 121] on input "search" at bounding box center [268, 122] width 69 height 13
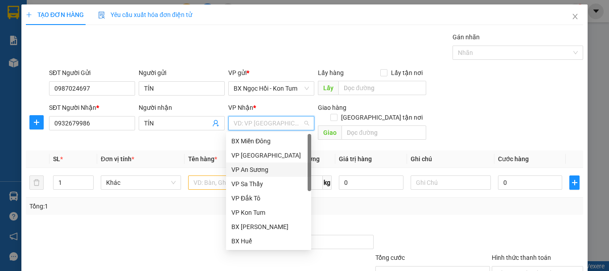
click at [259, 173] on div "VP An Sương" at bounding box center [268, 170] width 74 height 10
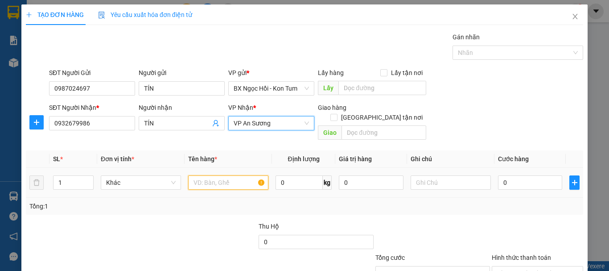
click at [230, 177] on input "text" at bounding box center [228, 182] width 80 height 14
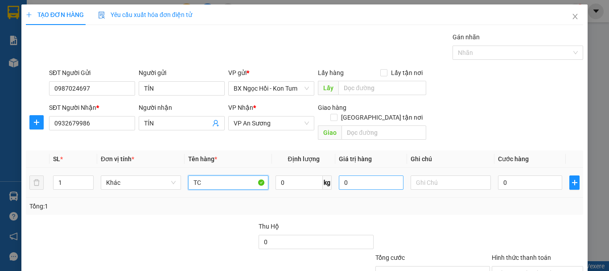
type input "TC"
click at [350, 175] on input "0" at bounding box center [371, 182] width 64 height 14
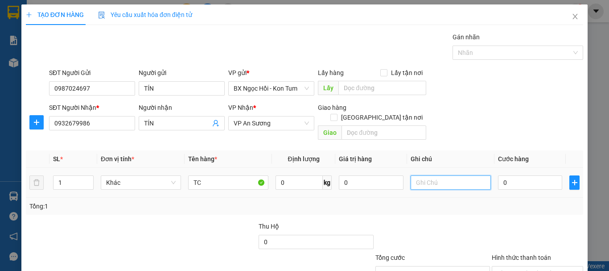
click at [422, 175] on input "text" at bounding box center [451, 182] width 80 height 14
click at [355, 175] on input "0" at bounding box center [371, 182] width 64 height 14
click at [437, 175] on input "text" at bounding box center [451, 182] width 80 height 14
type input "1TX"
click at [504, 175] on input "0" at bounding box center [530, 182] width 64 height 14
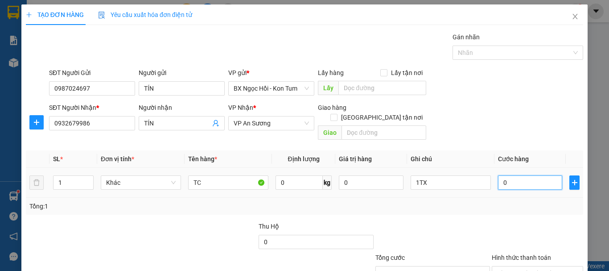
type input "07"
type input "7"
type input "070"
type input "70"
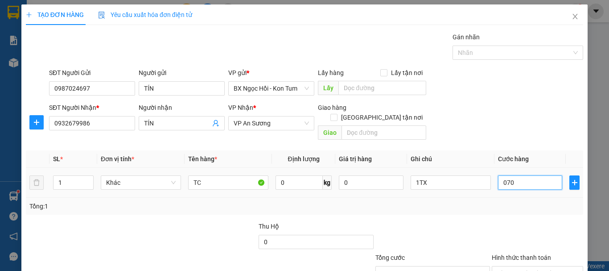
type input "70"
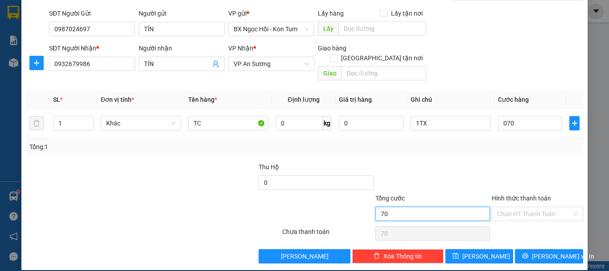
type input "70.000"
click at [415, 206] on input "70.000" at bounding box center [432, 213] width 115 height 14
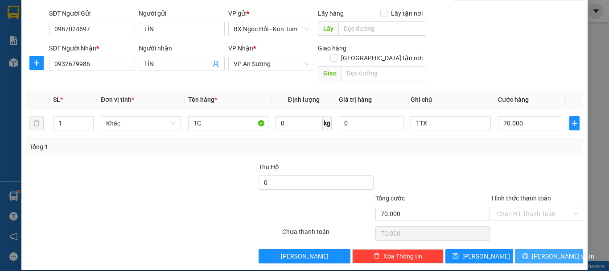
click at [559, 251] on span "[PERSON_NAME] và In" at bounding box center [563, 256] width 62 height 10
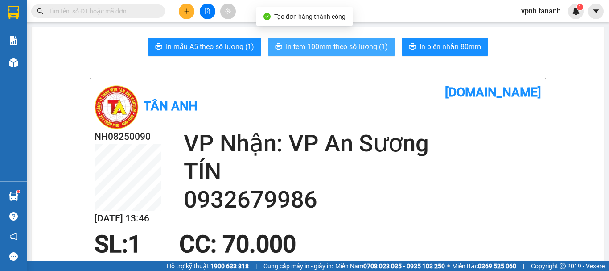
click at [286, 43] on span "In tem 100mm theo số lượng (1)" at bounding box center [337, 46] width 102 height 11
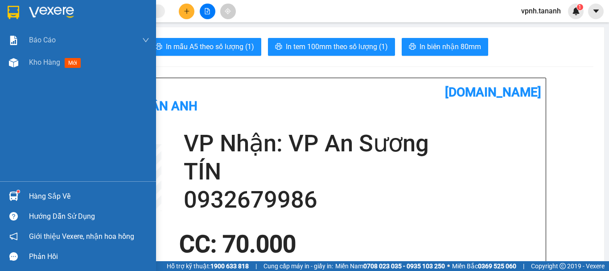
drag, startPoint x: 7, startPoint y: 12, endPoint x: 34, endPoint y: 2, distance: 29.2
click at [6, 13] on div at bounding box center [14, 12] width 16 height 16
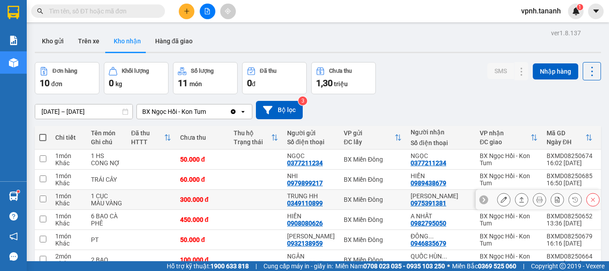
scroll to position [45, 0]
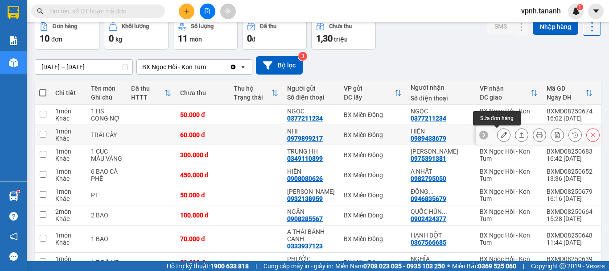
click at [501, 136] on icon at bounding box center [504, 135] width 6 height 6
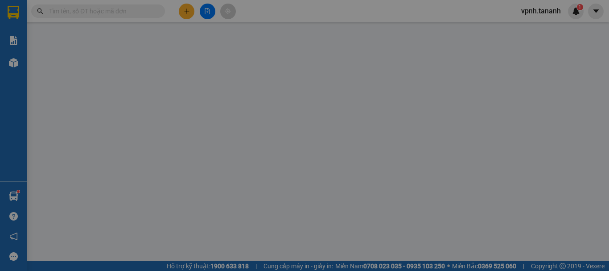
type input "0979899217"
type input "NHI"
type input "0989438679"
type input "HIỀN"
type input "60.000"
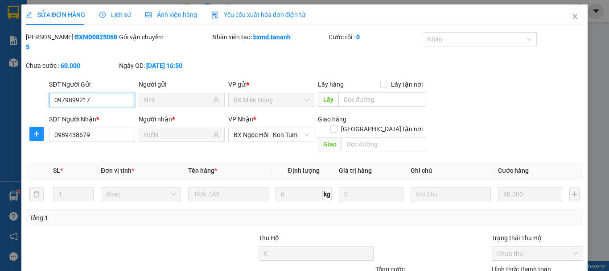
scroll to position [57, 0]
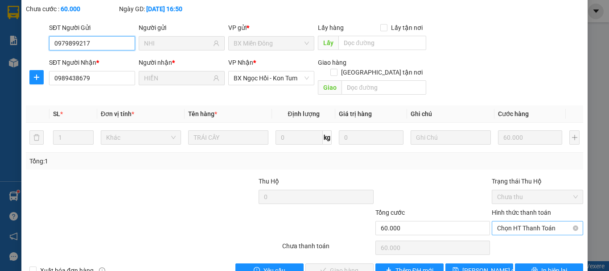
click at [517, 221] on span "Chọn HT Thanh Toán" at bounding box center [537, 227] width 81 height 13
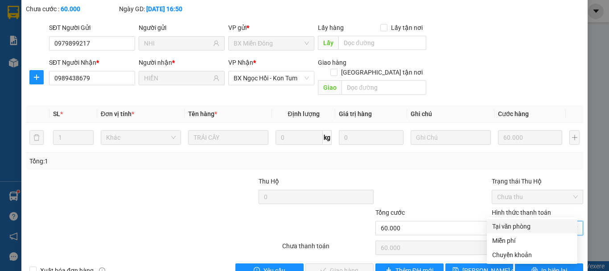
click at [514, 228] on div "Tại văn phòng" at bounding box center [532, 226] width 80 height 10
type input "0"
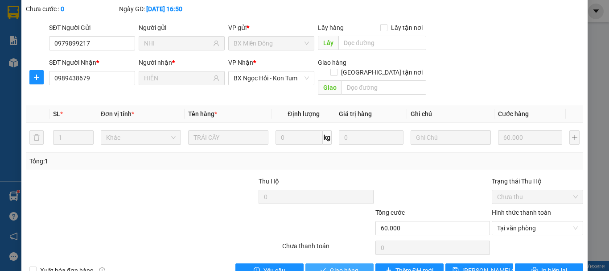
click at [359, 263] on button "Giao hàng" at bounding box center [339, 270] width 68 height 14
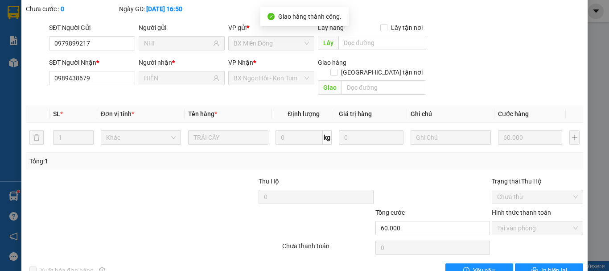
scroll to position [0, 0]
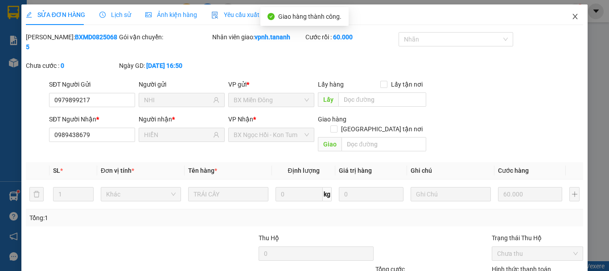
click at [573, 18] on icon "close" at bounding box center [575, 16] width 5 height 5
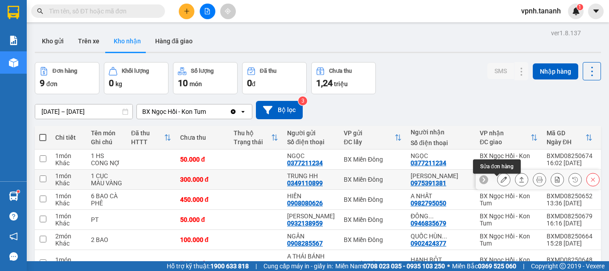
click at [501, 182] on icon at bounding box center [504, 179] width 6 height 6
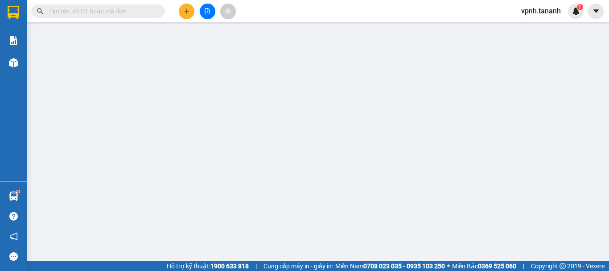
type input "0349110899"
type input "TRUNG HH"
type input "0975391381"
type input "[PERSON_NAME]"
type input "300.000"
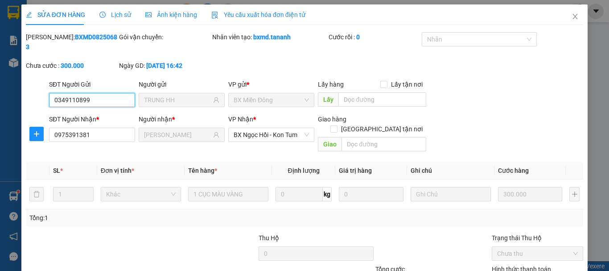
scroll to position [61, 0]
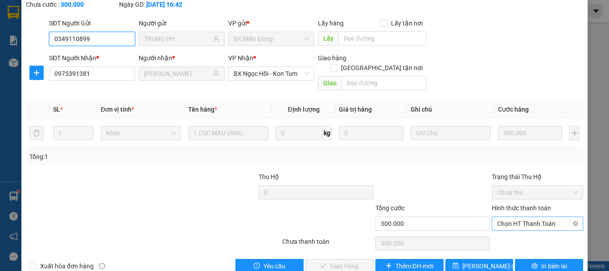
click at [510, 217] on span "Chọn HT Thanh Toán" at bounding box center [537, 223] width 81 height 13
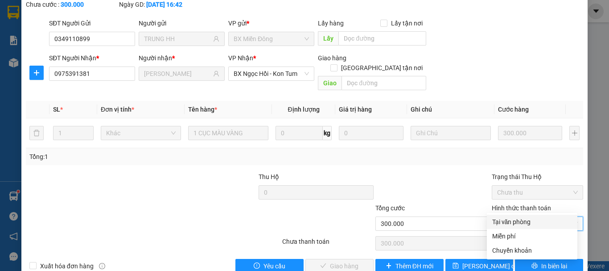
click at [510, 221] on div "Tại văn phòng" at bounding box center [532, 222] width 80 height 10
type input "0"
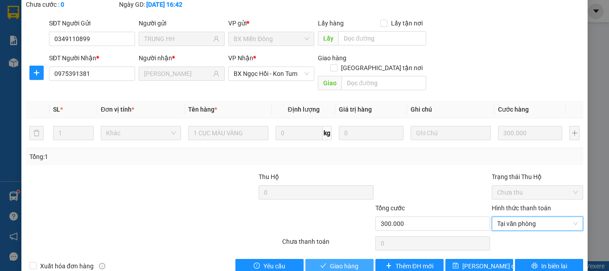
click at [347, 261] on span "Giao hàng" at bounding box center [344, 266] width 29 height 10
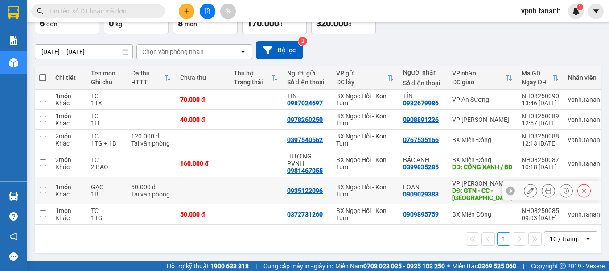
click at [524, 186] on button at bounding box center [530, 191] width 12 height 16
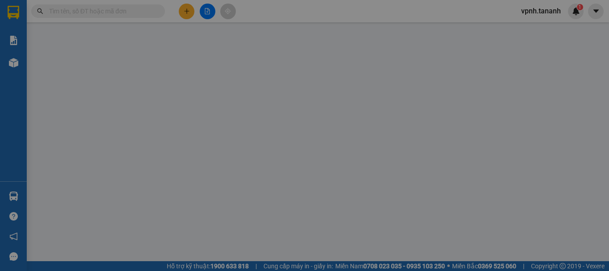
type input "0935122096"
type input "0909029383"
type input "GTN - CC - TÂN BÌNH"
type input "50.000"
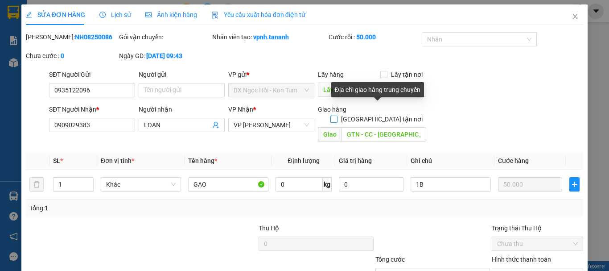
click at [337, 115] on input "[GEOGRAPHIC_DATA] tận nơi" at bounding box center [333, 118] width 6 height 6
checkbox input "true"
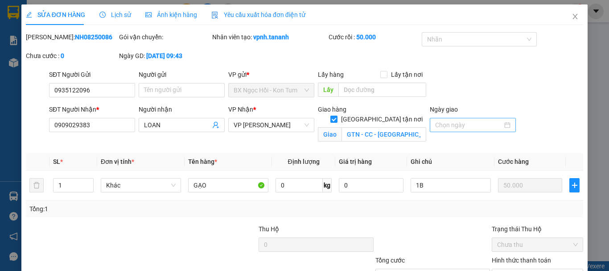
click at [501, 126] on div at bounding box center [472, 125] width 75 height 10
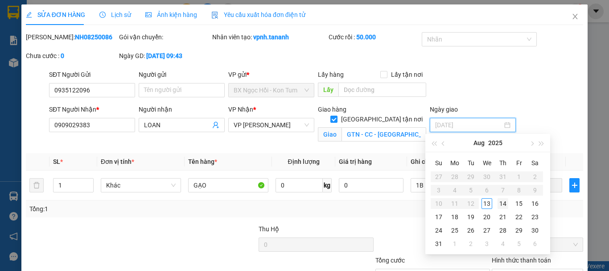
type input "14/08/2025"
click at [501, 205] on div "14" at bounding box center [503, 203] width 11 height 11
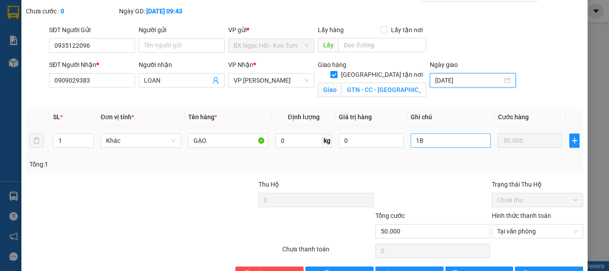
scroll to position [72, 0]
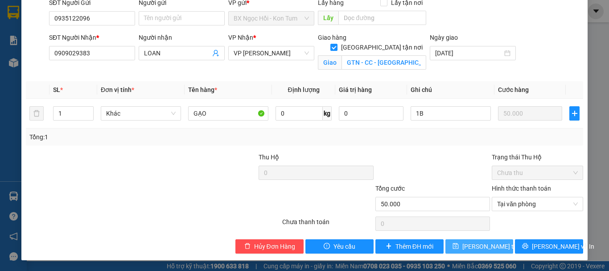
click at [481, 245] on span "Lưu thay đổi" at bounding box center [497, 246] width 71 height 10
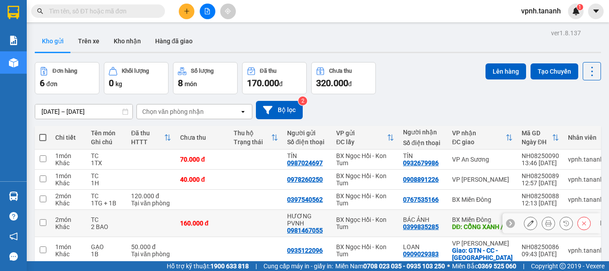
scroll to position [45, 0]
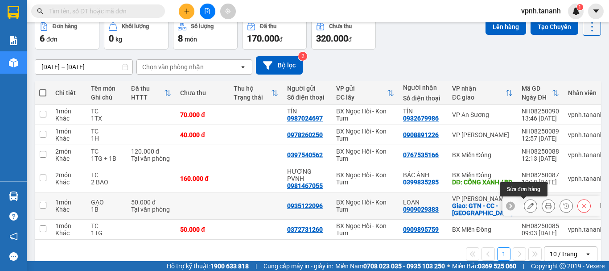
click at [527, 206] on icon at bounding box center [530, 205] width 6 height 6
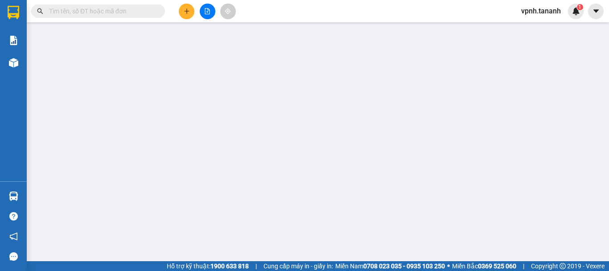
type input "0935122096"
type input "0909029383"
checkbox input "true"
type input "GTN - CC - TÂN BÌNH"
type input "50.000"
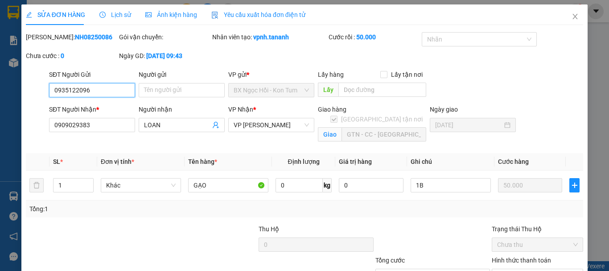
scroll to position [72, 0]
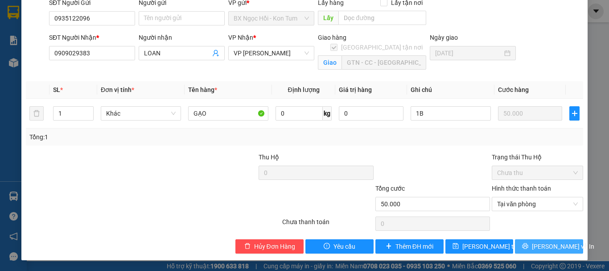
click at [552, 248] on span "[PERSON_NAME] và In" at bounding box center [563, 246] width 62 height 10
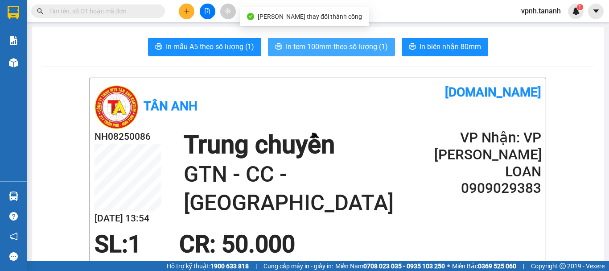
click at [305, 43] on span "In tem 100mm theo số lượng (1)" at bounding box center [337, 46] width 102 height 11
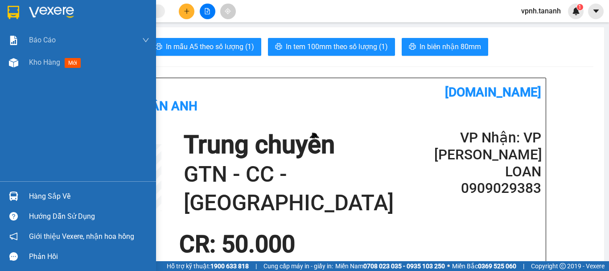
click at [9, 12] on img at bounding box center [14, 12] width 12 height 13
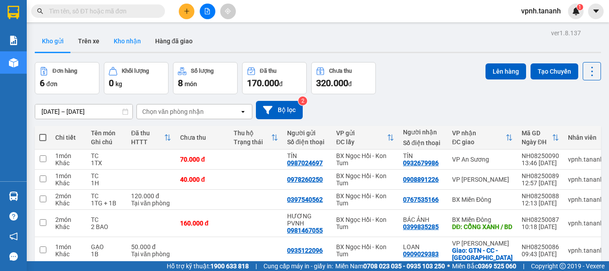
click at [123, 37] on button "Kho nhận" at bounding box center [127, 40] width 41 height 21
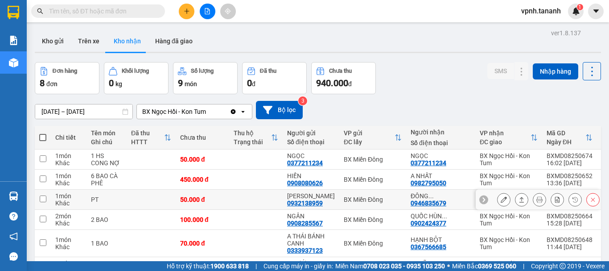
scroll to position [45, 0]
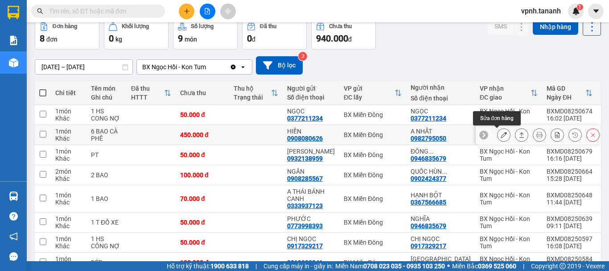
click at [501, 136] on button at bounding box center [504, 135] width 12 height 16
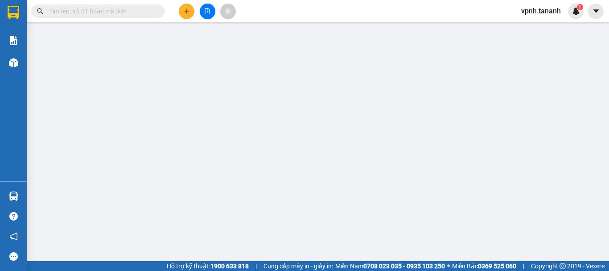
type input "0908080626"
type input "HIỀN"
type input "0982795050"
type input "A NHẤT"
type input "450.000"
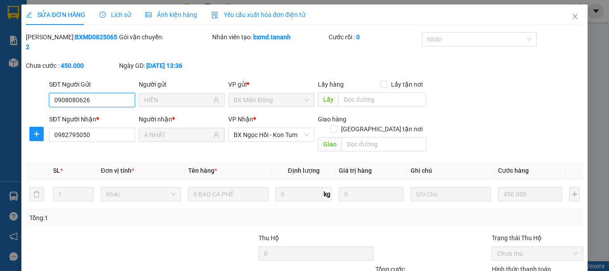
scroll to position [61, 0]
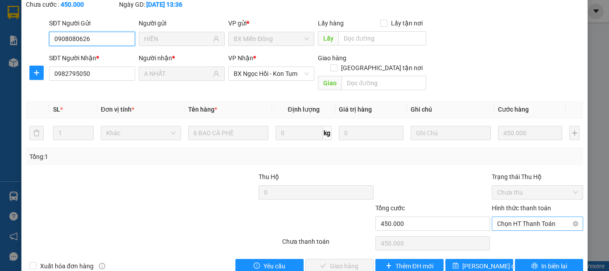
click at [528, 217] on span "Chọn HT Thanh Toán" at bounding box center [537, 223] width 81 height 13
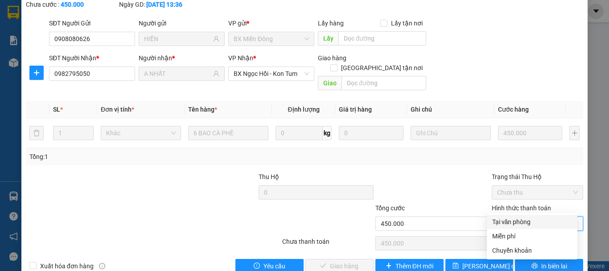
drag, startPoint x: 520, startPoint y: 220, endPoint x: 510, endPoint y: 219, distance: 9.5
click at [519, 220] on div "Tại văn phòng" at bounding box center [532, 222] width 80 height 10
type input "0"
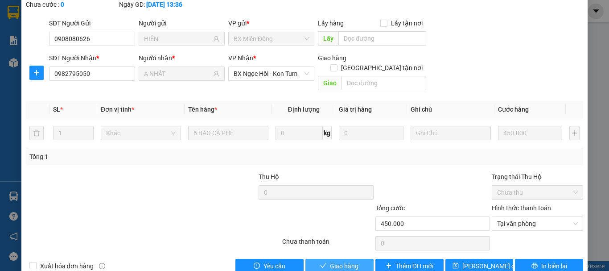
drag, startPoint x: 334, startPoint y: 244, endPoint x: 383, endPoint y: 215, distance: 56.4
click at [335, 261] on span "Giao hàng" at bounding box center [344, 266] width 29 height 10
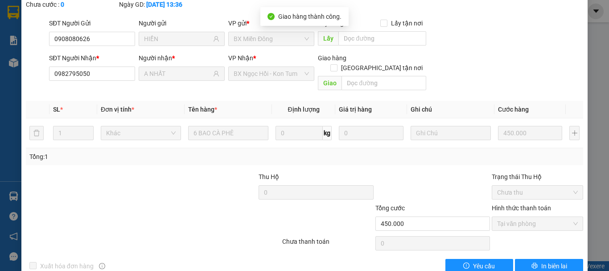
scroll to position [0, 0]
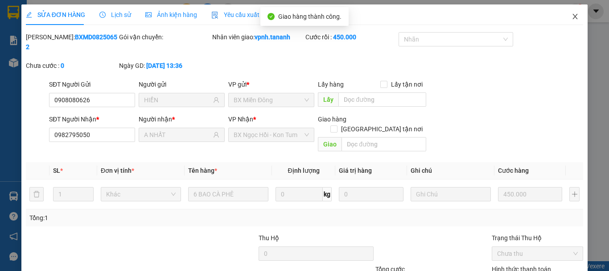
click at [573, 16] on icon "close" at bounding box center [575, 16] width 5 height 5
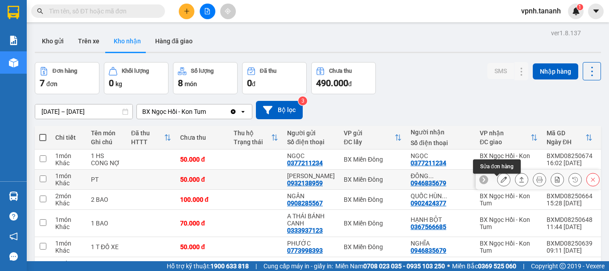
click at [501, 182] on icon at bounding box center [504, 179] width 6 height 6
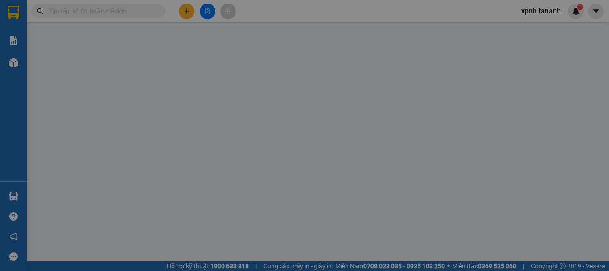
type input "0932138959"
type input "[PERSON_NAME]"
type input "0946835679"
type input "ĐÔNG DƯƠNG"
type input "50.000"
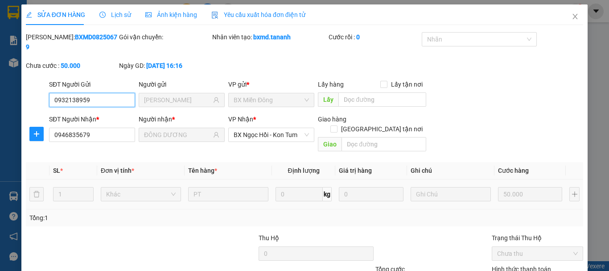
scroll to position [61, 0]
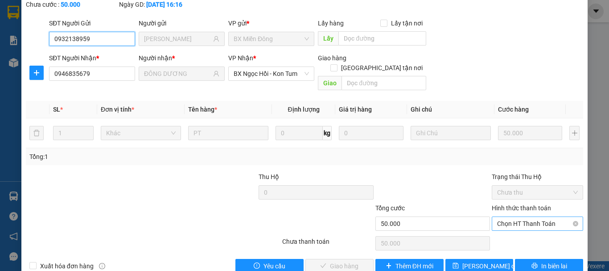
click at [513, 217] on span "Chọn HT Thanh Toán" at bounding box center [537, 223] width 81 height 13
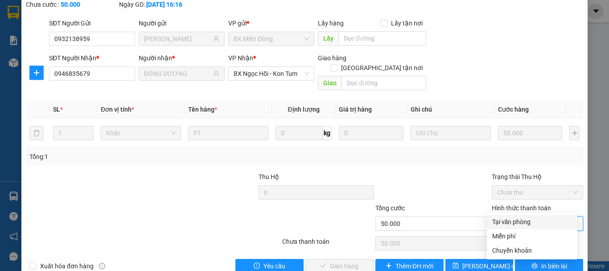
drag, startPoint x: 515, startPoint y: 221, endPoint x: 494, endPoint y: 182, distance: 44.5
click at [515, 221] on div "Tại văn phòng" at bounding box center [532, 222] width 80 height 10
type input "0"
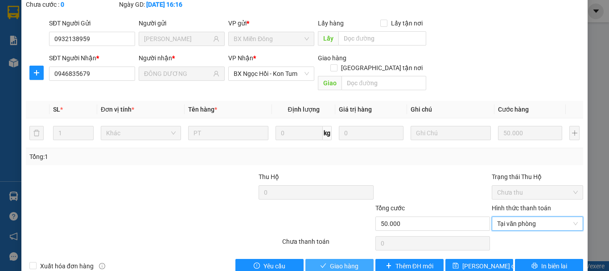
click at [336, 261] on span "Giao hàng" at bounding box center [344, 266] width 29 height 10
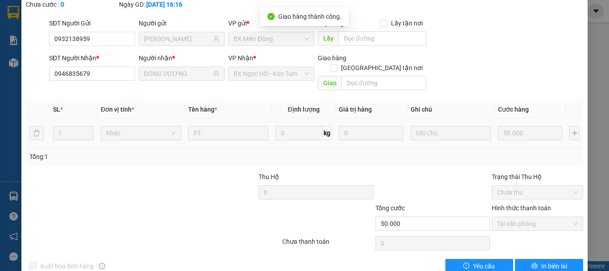
scroll to position [0, 0]
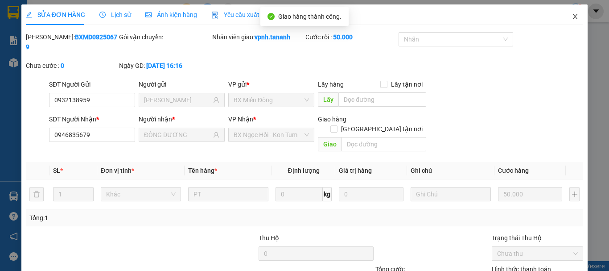
click at [572, 15] on icon "close" at bounding box center [575, 16] width 7 height 7
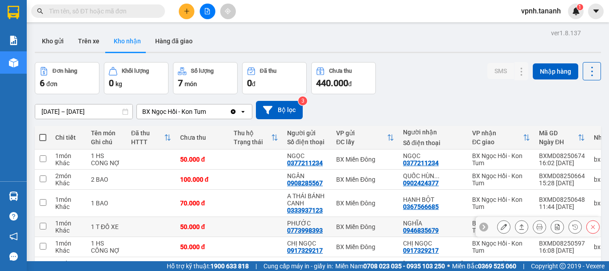
scroll to position [45, 0]
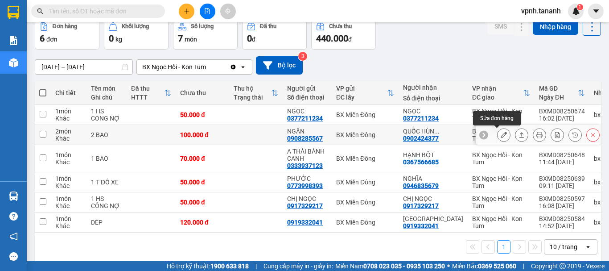
click at [501, 138] on icon at bounding box center [504, 135] width 6 height 6
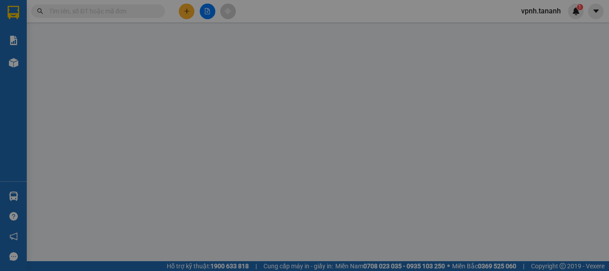
type input "0908285567"
type input "NGÂN"
type input "0902424377"
type input "QUỐC HÙNG NH"
type input "100.000"
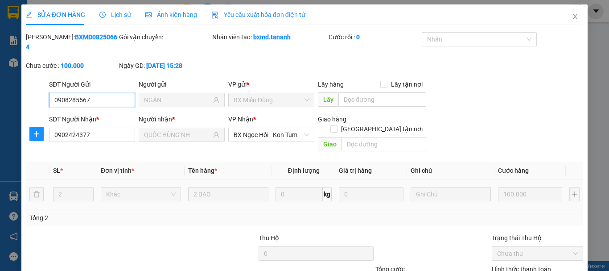
scroll to position [61, 0]
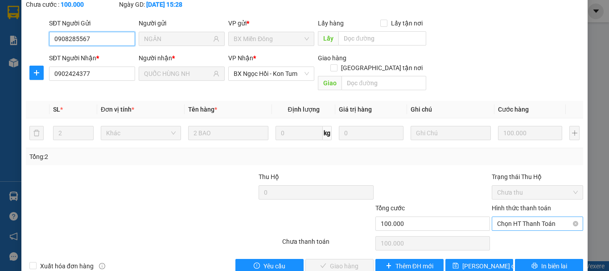
click at [525, 217] on span "Chọn HT Thanh Toán" at bounding box center [537, 223] width 81 height 13
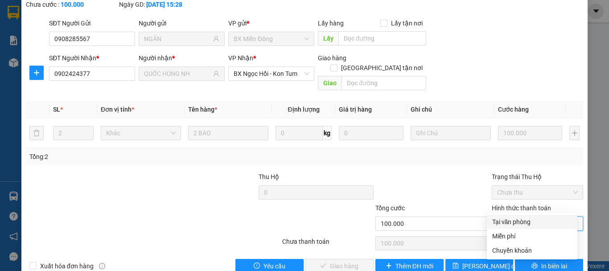
click at [519, 220] on div "Tại văn phòng" at bounding box center [532, 222] width 80 height 10
type input "0"
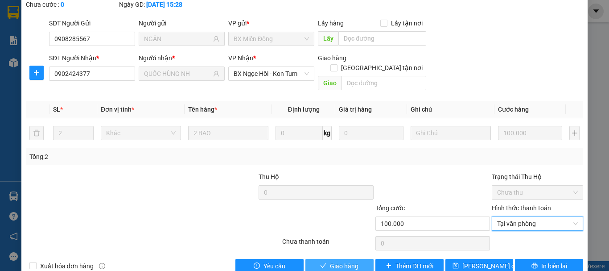
click at [333, 261] on span "Giao hàng" at bounding box center [344, 266] width 29 height 10
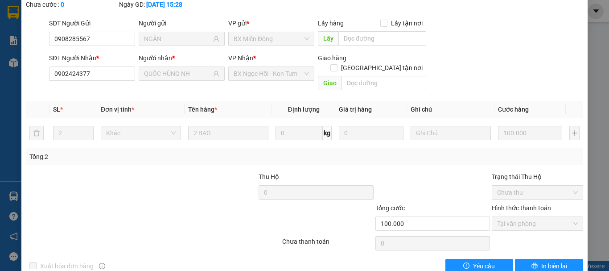
scroll to position [0, 0]
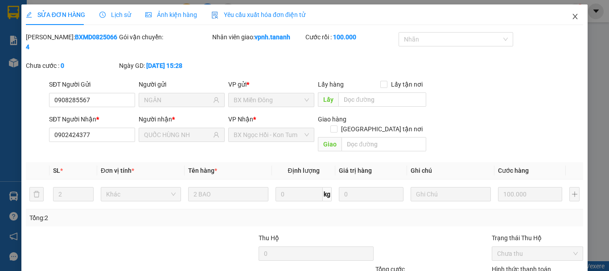
click at [573, 16] on icon "close" at bounding box center [575, 16] width 5 height 5
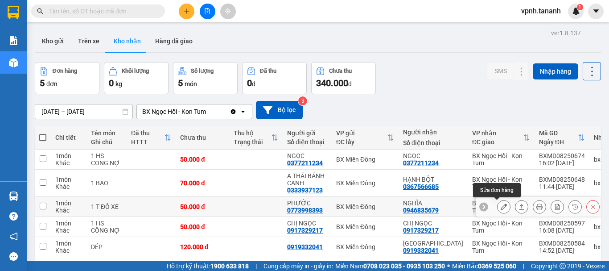
click at [501, 209] on icon at bounding box center [504, 206] width 6 height 6
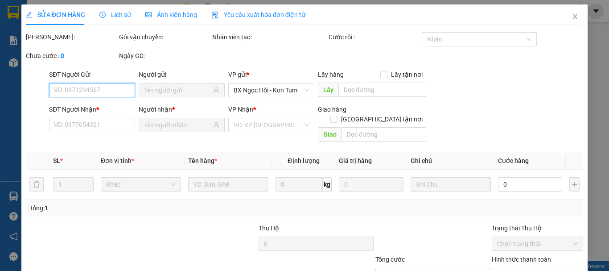
type input "0773998393"
type input "PHƯỚC"
type input "0946835679"
type input "NGHĨA"
type input "50.000"
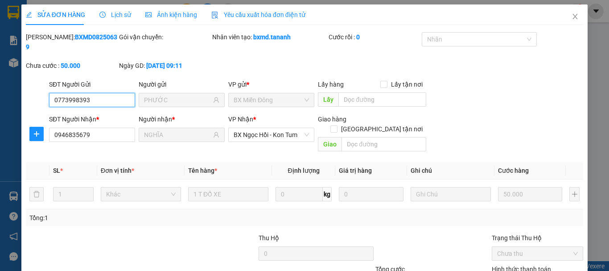
scroll to position [61, 0]
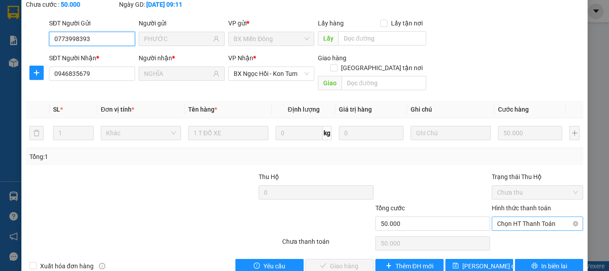
click at [510, 217] on span "Chọn HT Thanh Toán" at bounding box center [537, 223] width 81 height 13
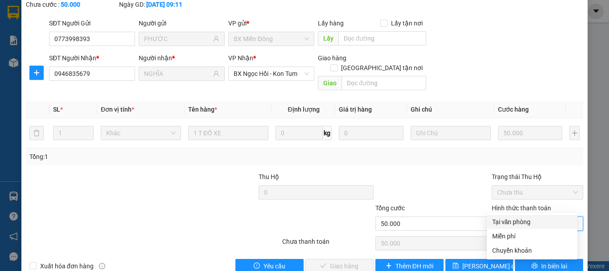
click at [508, 218] on div "Tại văn phòng" at bounding box center [532, 222] width 80 height 10
type input "0"
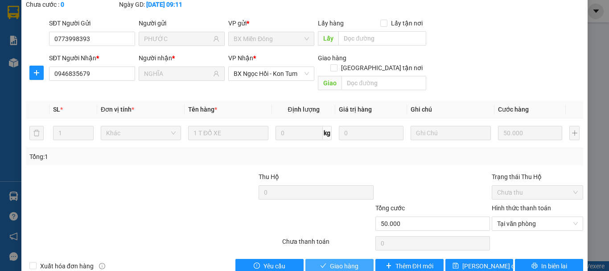
click at [330, 261] on span "Giao hàng" at bounding box center [344, 266] width 29 height 10
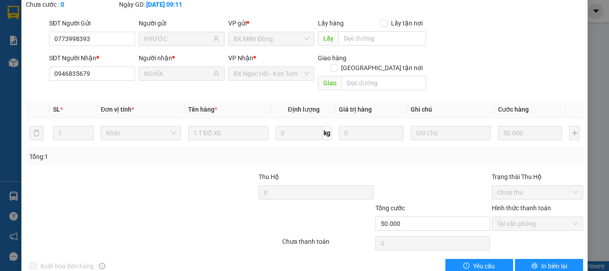
scroll to position [0, 0]
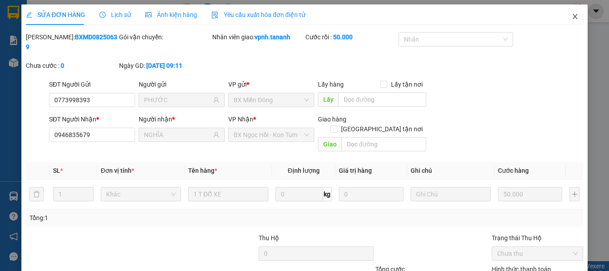
click at [572, 19] on icon "close" at bounding box center [575, 16] width 7 height 7
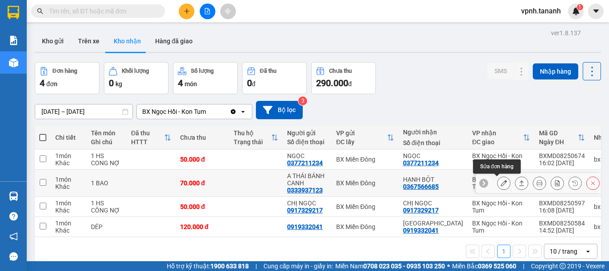
click at [501, 185] on icon at bounding box center [504, 183] width 6 height 6
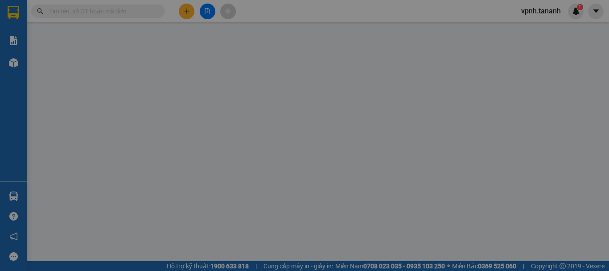
type input "0333937123"
type input "A THÁI BÁNH CANH"
type input "0367566685"
type input "HẠNH BỘT"
type input "70.000"
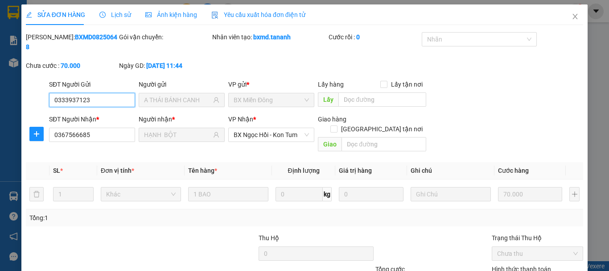
scroll to position [61, 0]
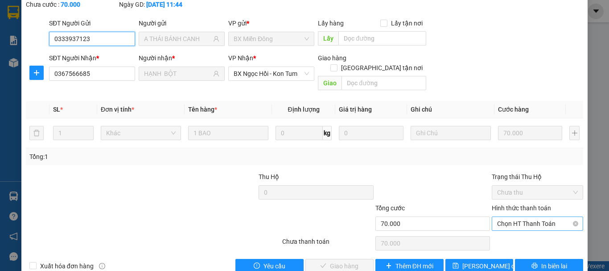
click at [516, 217] on span "Chọn HT Thanh Toán" at bounding box center [537, 223] width 81 height 13
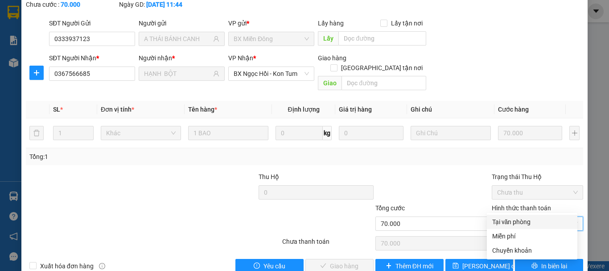
click at [516, 217] on div "Tại văn phòng" at bounding box center [532, 222] width 80 height 10
type input "0"
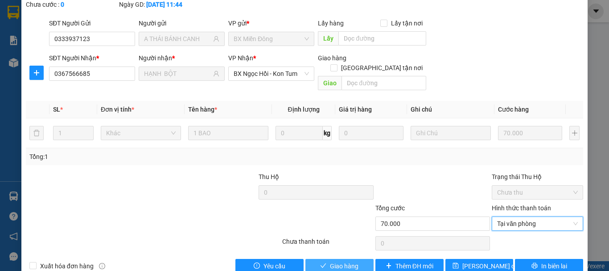
click at [331, 261] on span "Giao hàng" at bounding box center [344, 266] width 29 height 10
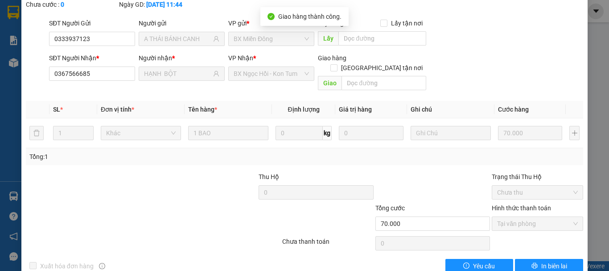
scroll to position [0, 0]
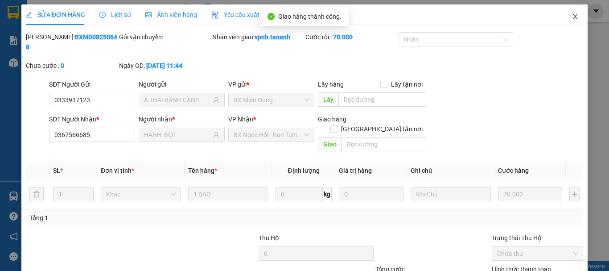
click at [572, 19] on icon "close" at bounding box center [575, 16] width 7 height 7
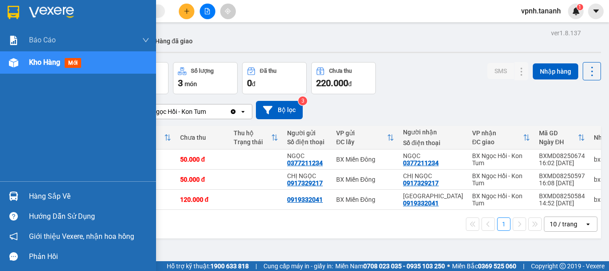
click at [0, 13] on div at bounding box center [78, 14] width 156 height 29
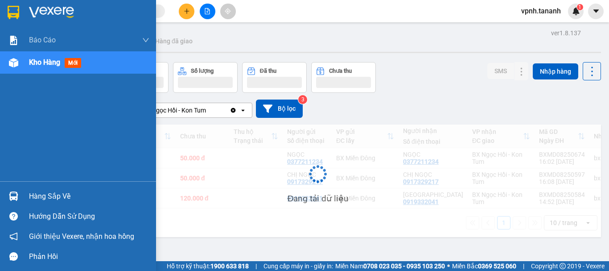
click at [37, 9] on img at bounding box center [51, 12] width 45 height 13
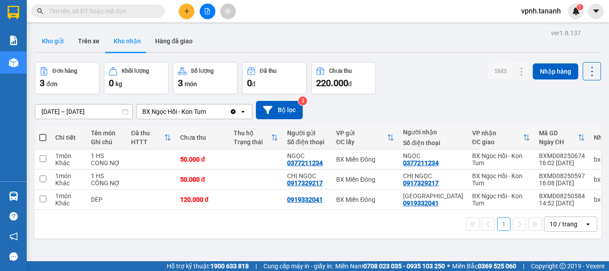
click at [60, 42] on button "Kho gửi" at bounding box center [53, 40] width 36 height 21
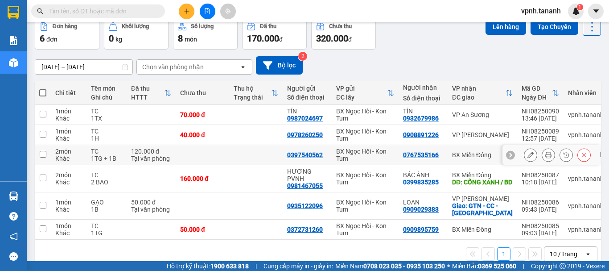
scroll to position [63, 0]
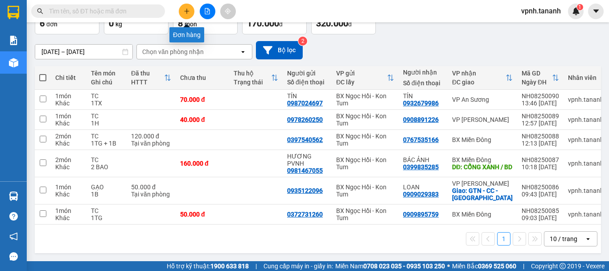
click at [189, 16] on button at bounding box center [187, 12] width 16 height 16
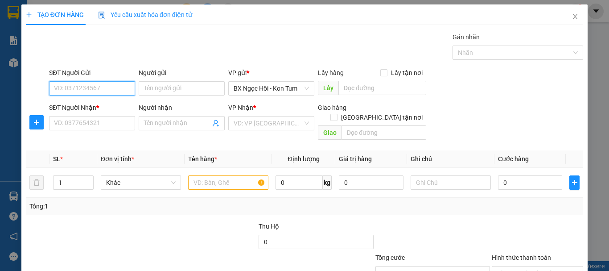
click at [95, 86] on input "SĐT Người Gửi" at bounding box center [92, 88] width 86 height 14
type input "0398350347"
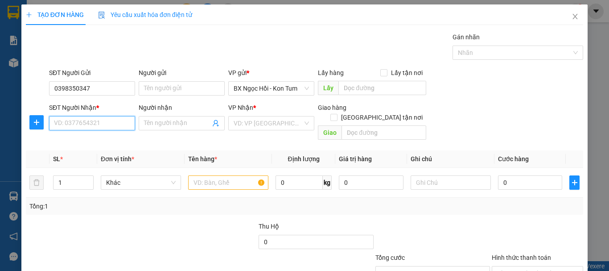
click at [59, 124] on input "SĐT Người Nhận *" at bounding box center [92, 123] width 86 height 14
type input "0903093303"
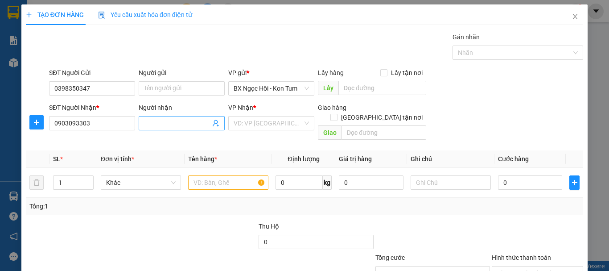
click at [166, 123] on input "Người nhận" at bounding box center [177, 123] width 66 height 10
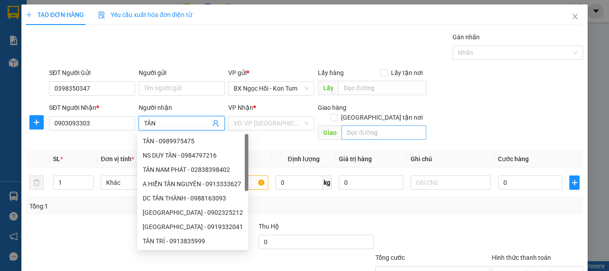
type input "TÂN"
click at [356, 126] on input "text" at bounding box center [384, 132] width 85 height 14
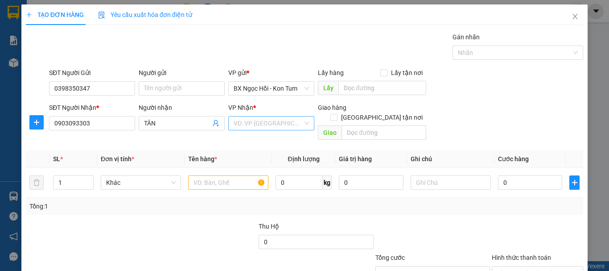
click at [277, 119] on input "search" at bounding box center [268, 122] width 69 height 13
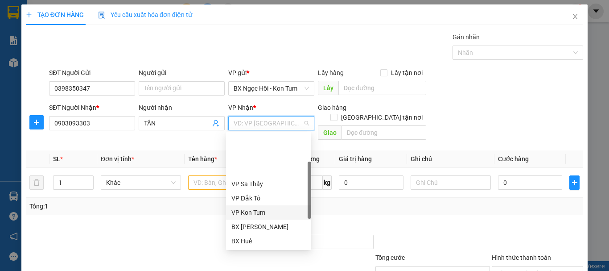
scroll to position [45, 0]
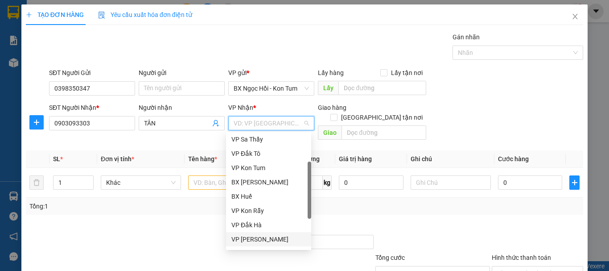
click at [259, 240] on div "VP [PERSON_NAME]" at bounding box center [268, 239] width 74 height 10
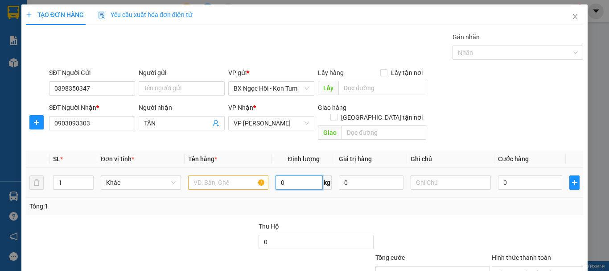
click at [306, 175] on input "0" at bounding box center [299, 182] width 47 height 14
click at [352, 176] on input "0" at bounding box center [371, 182] width 64 height 14
click at [238, 175] on input "text" at bounding box center [228, 182] width 80 height 14
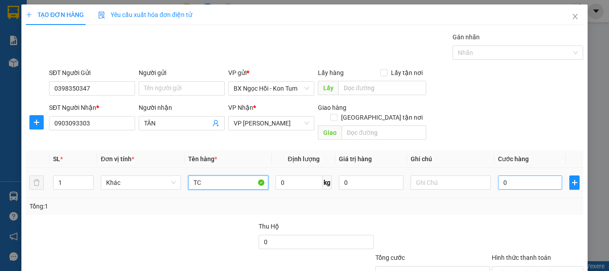
type input "TC"
click at [506, 175] on input "0" at bounding box center [530, 182] width 64 height 14
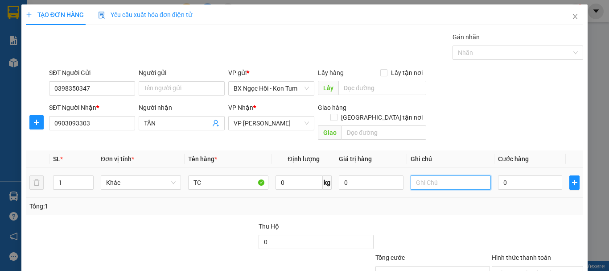
click at [426, 176] on input "text" at bounding box center [451, 182] width 80 height 14
type input "1TG"
click at [524, 180] on div "0" at bounding box center [530, 182] width 64 height 18
click at [518, 175] on input "0" at bounding box center [530, 182] width 64 height 14
type input "07"
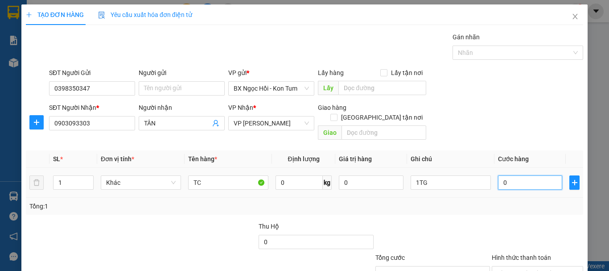
type input "7"
type input "070"
type input "70"
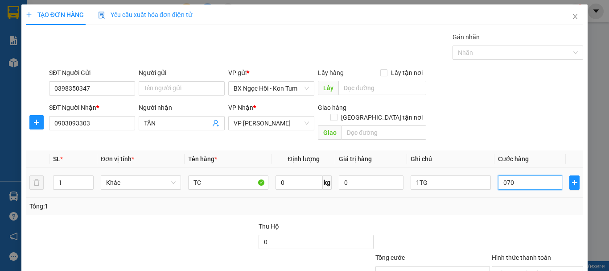
scroll to position [59, 0]
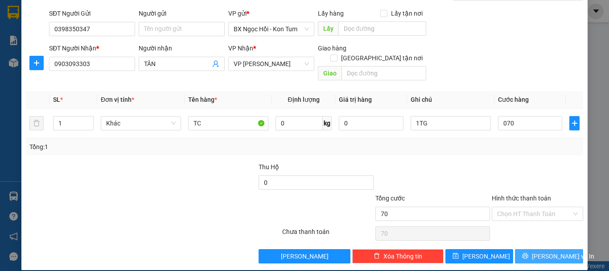
type input "70.000"
click at [539, 251] on span "[PERSON_NAME] và In" at bounding box center [563, 256] width 62 height 10
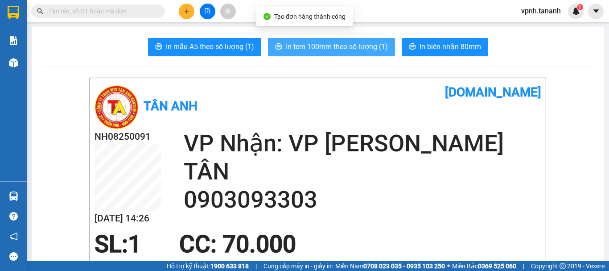
click at [319, 48] on span "In tem 100mm theo số lượng (1)" at bounding box center [337, 46] width 102 height 11
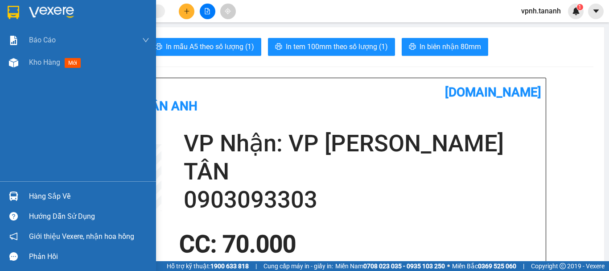
click at [16, 9] on img at bounding box center [14, 12] width 12 height 13
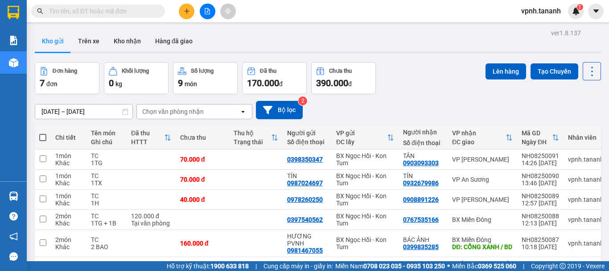
click at [314, 32] on div "Kho gửi Trên xe Kho nhận Hàng đã giao" at bounding box center [318, 42] width 566 height 24
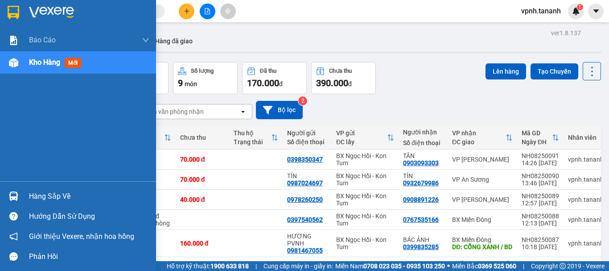
click at [16, 9] on img at bounding box center [14, 12] width 12 height 13
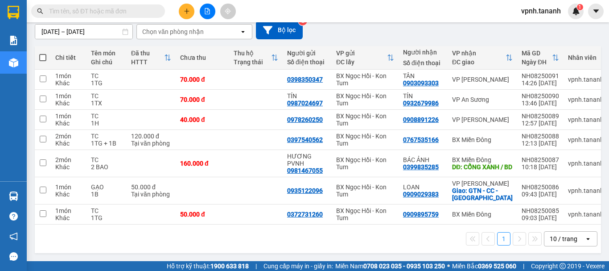
scroll to position [39, 0]
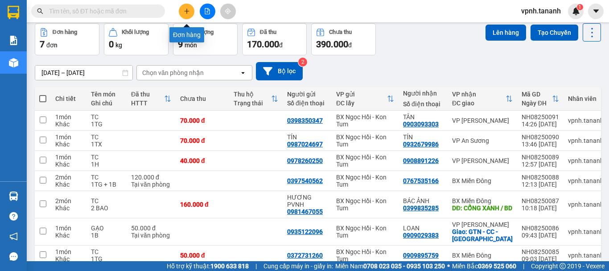
click at [182, 6] on button at bounding box center [187, 12] width 16 height 16
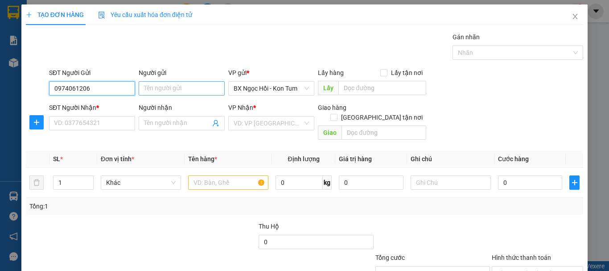
type input "0974061206"
click at [215, 86] on input "Người gửi" at bounding box center [182, 88] width 86 height 14
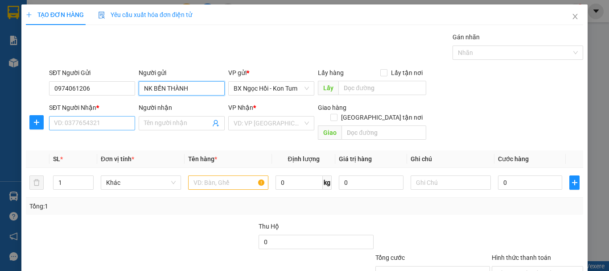
type input "NK BẾN THÀNH"
click at [125, 124] on input "SĐT Người Nhận *" at bounding box center [92, 123] width 86 height 14
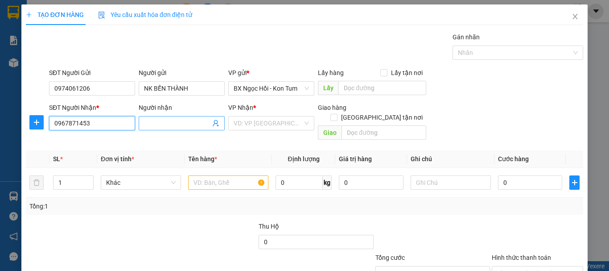
type input "0967871453"
click at [162, 127] on input "Người nhận" at bounding box center [177, 123] width 66 height 10
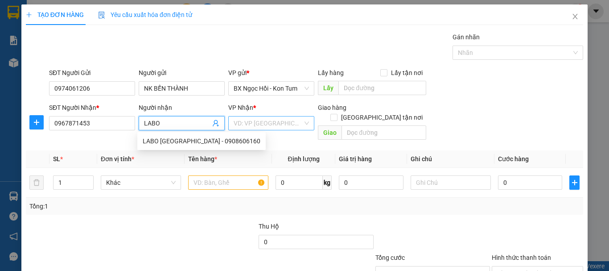
type input "LABO"
click at [261, 117] on input "search" at bounding box center [268, 122] width 69 height 13
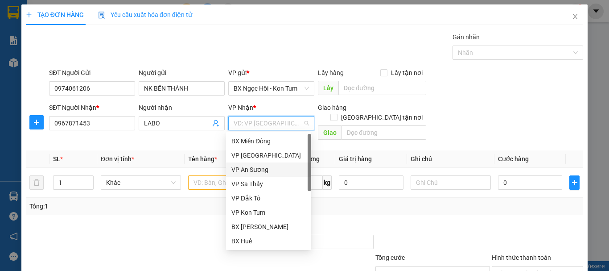
click at [268, 173] on div "VP An Sương" at bounding box center [268, 170] width 74 height 10
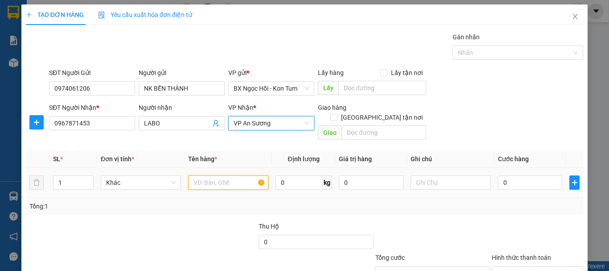
click at [210, 175] on input "text" at bounding box center [228, 182] width 80 height 14
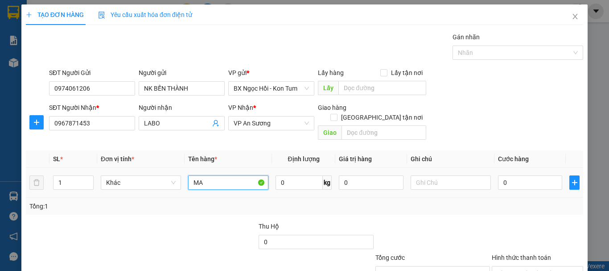
type input "M"
type input "MẪU"
click at [370, 175] on input "0" at bounding box center [371, 182] width 64 height 14
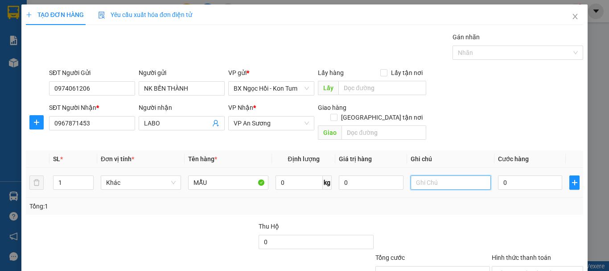
click at [427, 175] on input "text" at bounding box center [451, 182] width 80 height 14
type input "1h"
click at [510, 175] on input "0" at bounding box center [530, 182] width 64 height 14
type input "3"
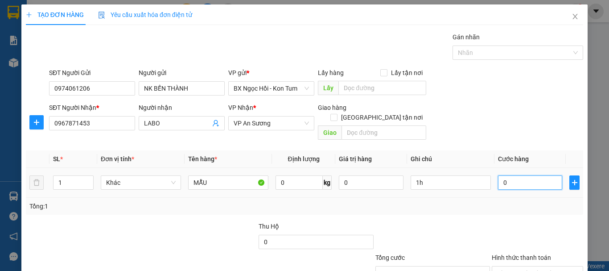
type input "3"
type input "30"
click at [444, 222] on div at bounding box center [433, 236] width 116 height 31
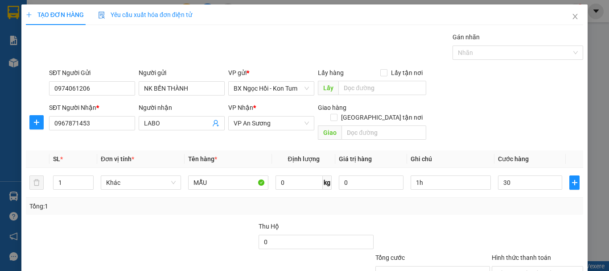
type input "30.000"
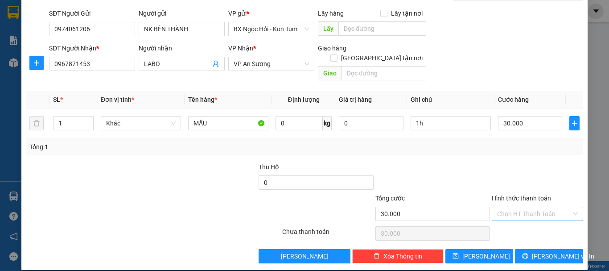
click at [515, 207] on input "Hình thức thanh toán" at bounding box center [534, 213] width 74 height 13
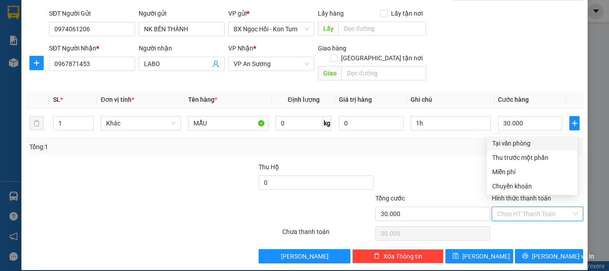
click at [515, 144] on div "Tại văn phòng" at bounding box center [532, 143] width 80 height 10
type input "0"
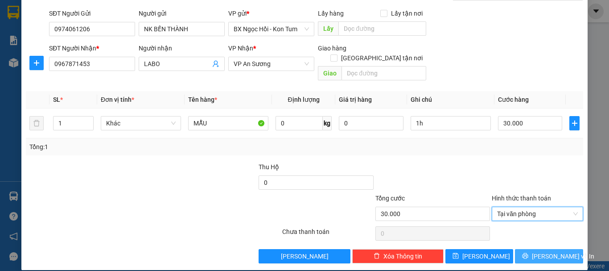
click at [543, 251] on span "[PERSON_NAME] và In" at bounding box center [563, 256] width 62 height 10
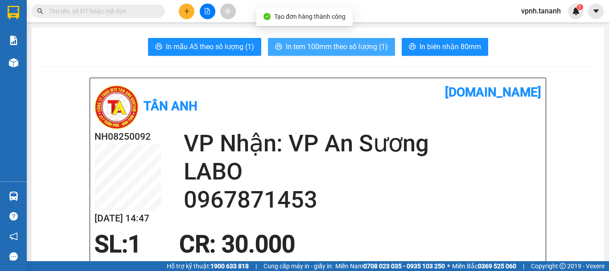
click at [291, 48] on span "In tem 100mm theo số lượng (1)" at bounding box center [337, 46] width 102 height 11
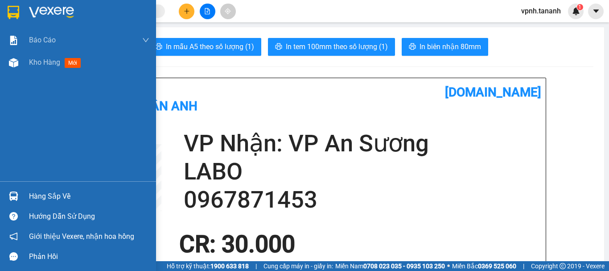
click at [12, 15] on img at bounding box center [14, 12] width 12 height 13
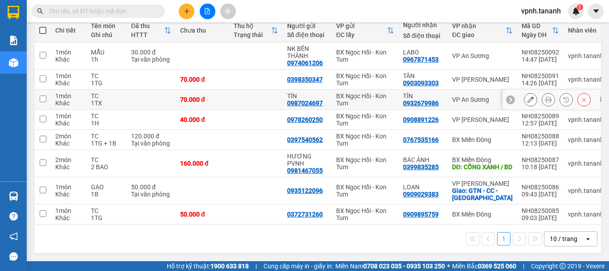
scroll to position [66, 0]
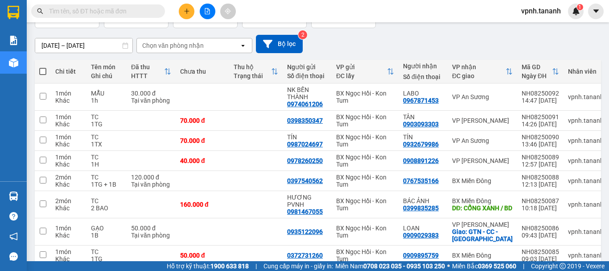
click at [189, 10] on icon "plus" at bounding box center [187, 11] width 6 height 6
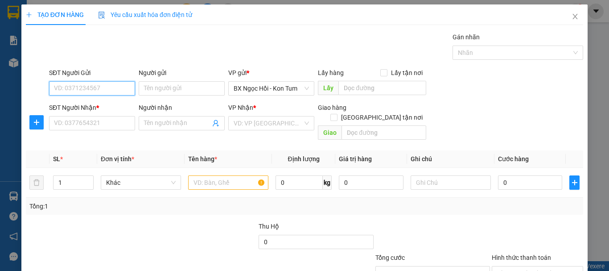
click at [106, 88] on input "SĐT Người Gửi" at bounding box center [92, 88] width 86 height 14
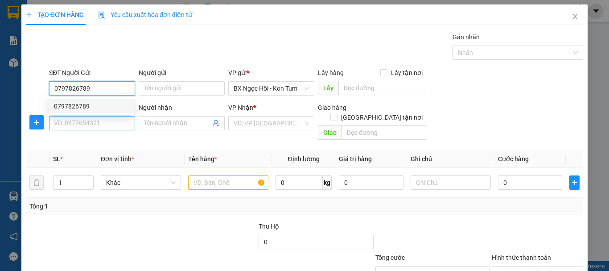
type input "0797826789"
click at [112, 117] on input "SĐT Người Nhận *" at bounding box center [92, 123] width 86 height 14
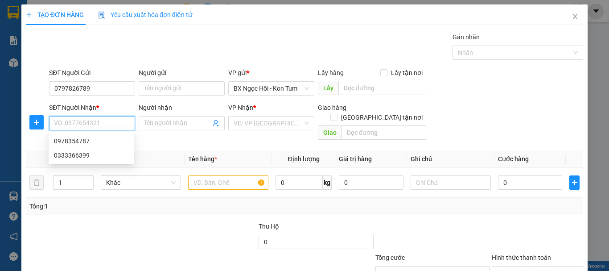
type input "9"
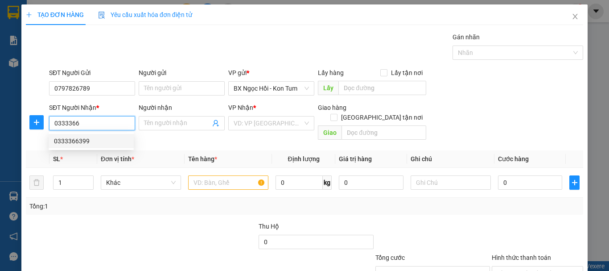
click at [113, 139] on div "0333366399" at bounding box center [91, 141] width 74 height 10
type input "0333366399"
type input "50.000"
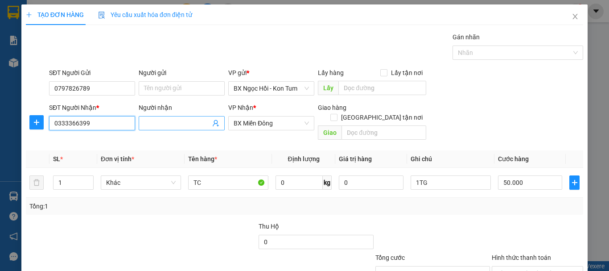
type input "0333366399"
click at [166, 119] on input "Người nhận" at bounding box center [177, 123] width 66 height 10
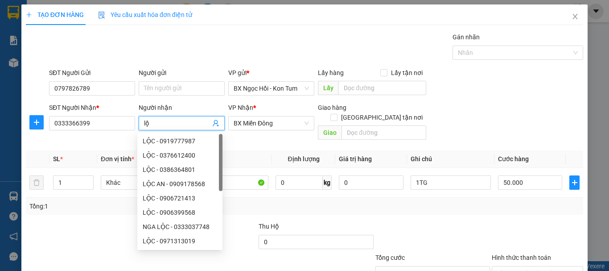
type input "l"
type input "O"
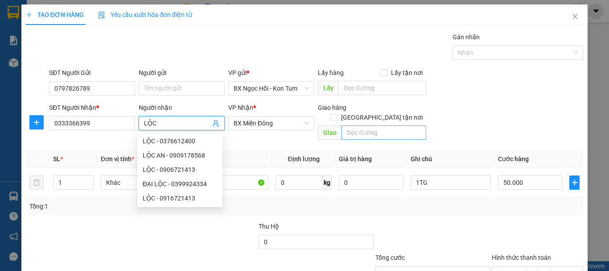
type input "LỘC"
click at [383, 125] on input "text" at bounding box center [384, 132] width 85 height 14
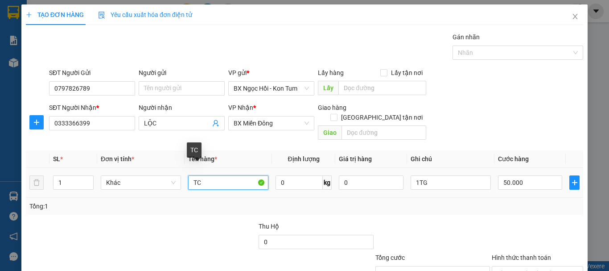
click at [226, 175] on input "TC" at bounding box center [228, 182] width 80 height 14
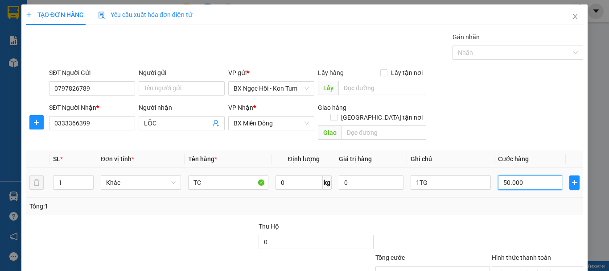
click at [525, 177] on input "50.000" at bounding box center [530, 182] width 64 height 14
click at [494, 204] on div "Tổng: 1" at bounding box center [304, 206] width 557 height 17
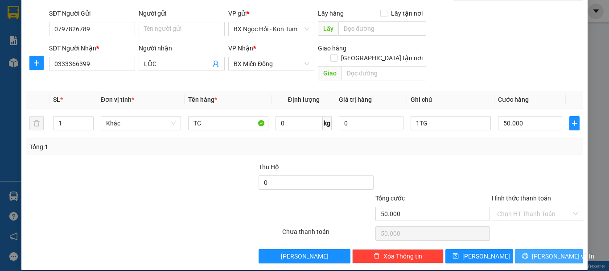
click at [532, 249] on button "[PERSON_NAME] và In" at bounding box center [549, 256] width 68 height 14
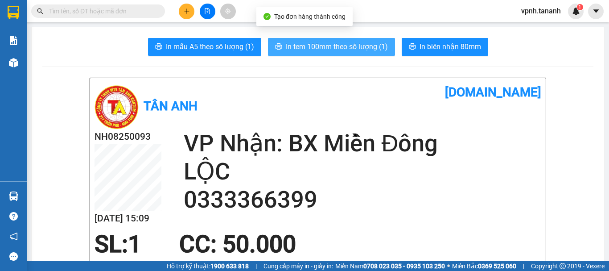
click at [329, 51] on span "In tem 100mm theo số lượng (1)" at bounding box center [337, 46] width 102 height 11
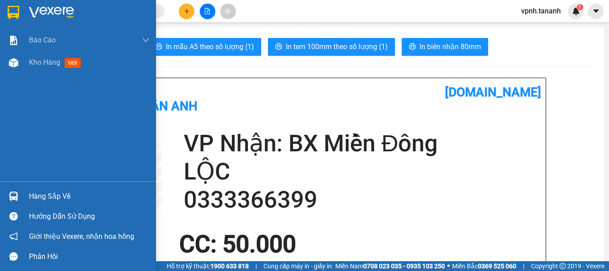
click at [13, 13] on img at bounding box center [14, 12] width 12 height 13
